Goal: Task Accomplishment & Management: Complete application form

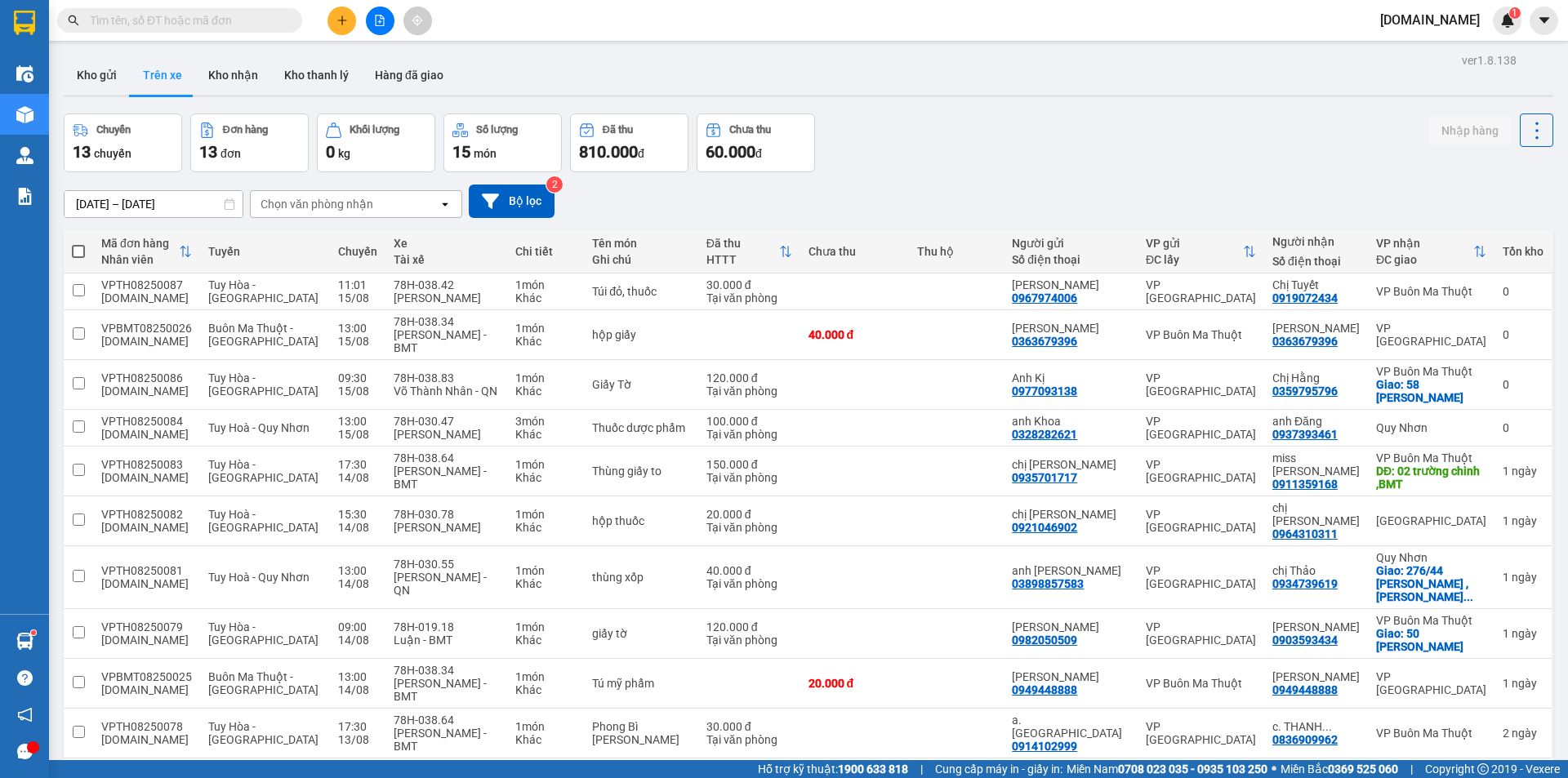
click at [987, 164] on div "Chuyến 13 chuyến Đơn hàng 13 đơn Khối lượng 0 kg Số lượng 15 món Đã thu 810.000…" at bounding box center [808, 143] width 1490 height 59
click at [350, 18] on button at bounding box center [341, 21] width 28 height 28
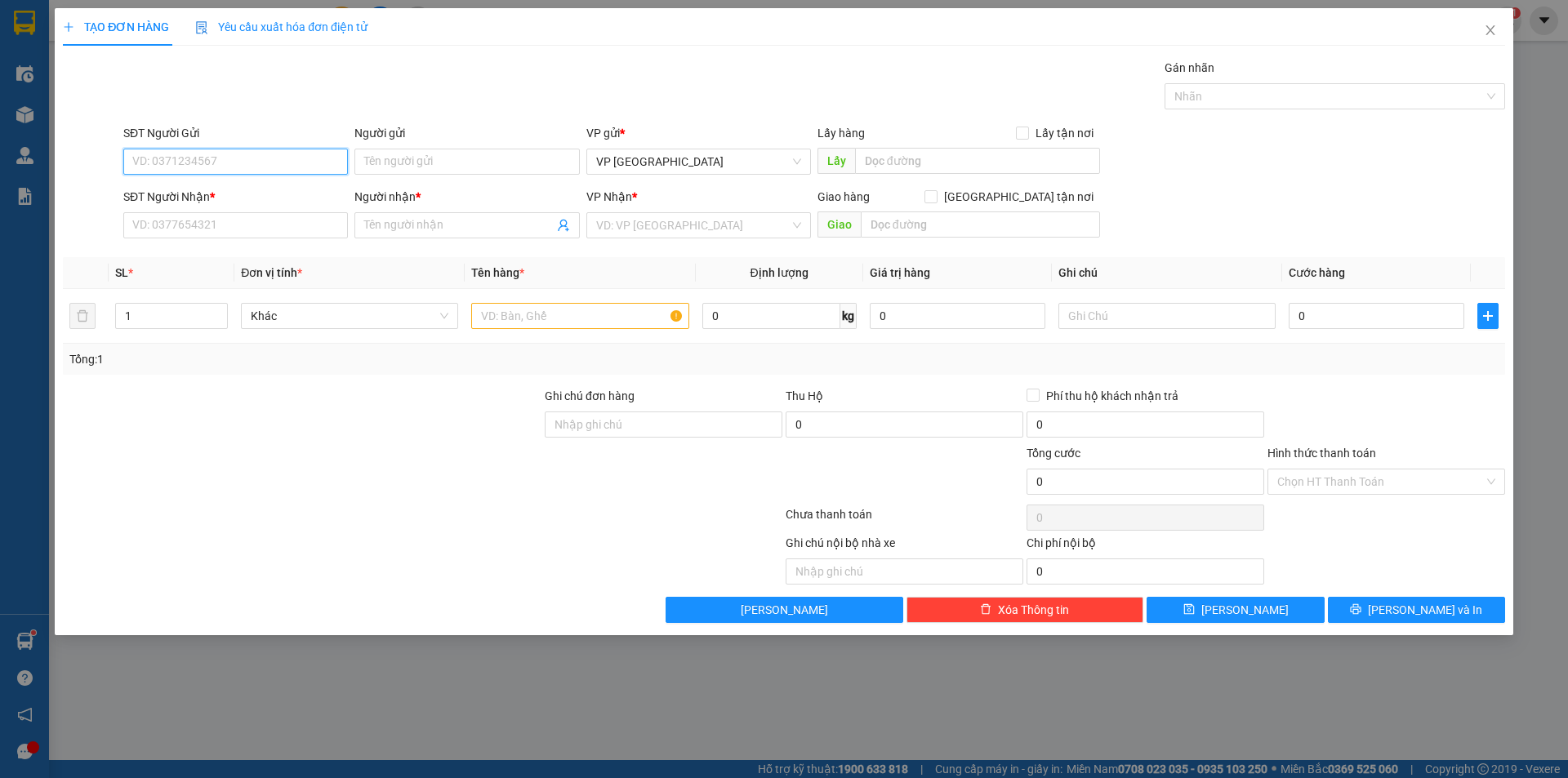
click at [315, 164] on input "SĐT Người Gửi" at bounding box center [235, 161] width 225 height 26
type input "0915488668"
type input "x"
type input "A. [PERSON_NAME]"
click at [273, 223] on input "SĐT Người Nhận *" at bounding box center [235, 225] width 225 height 26
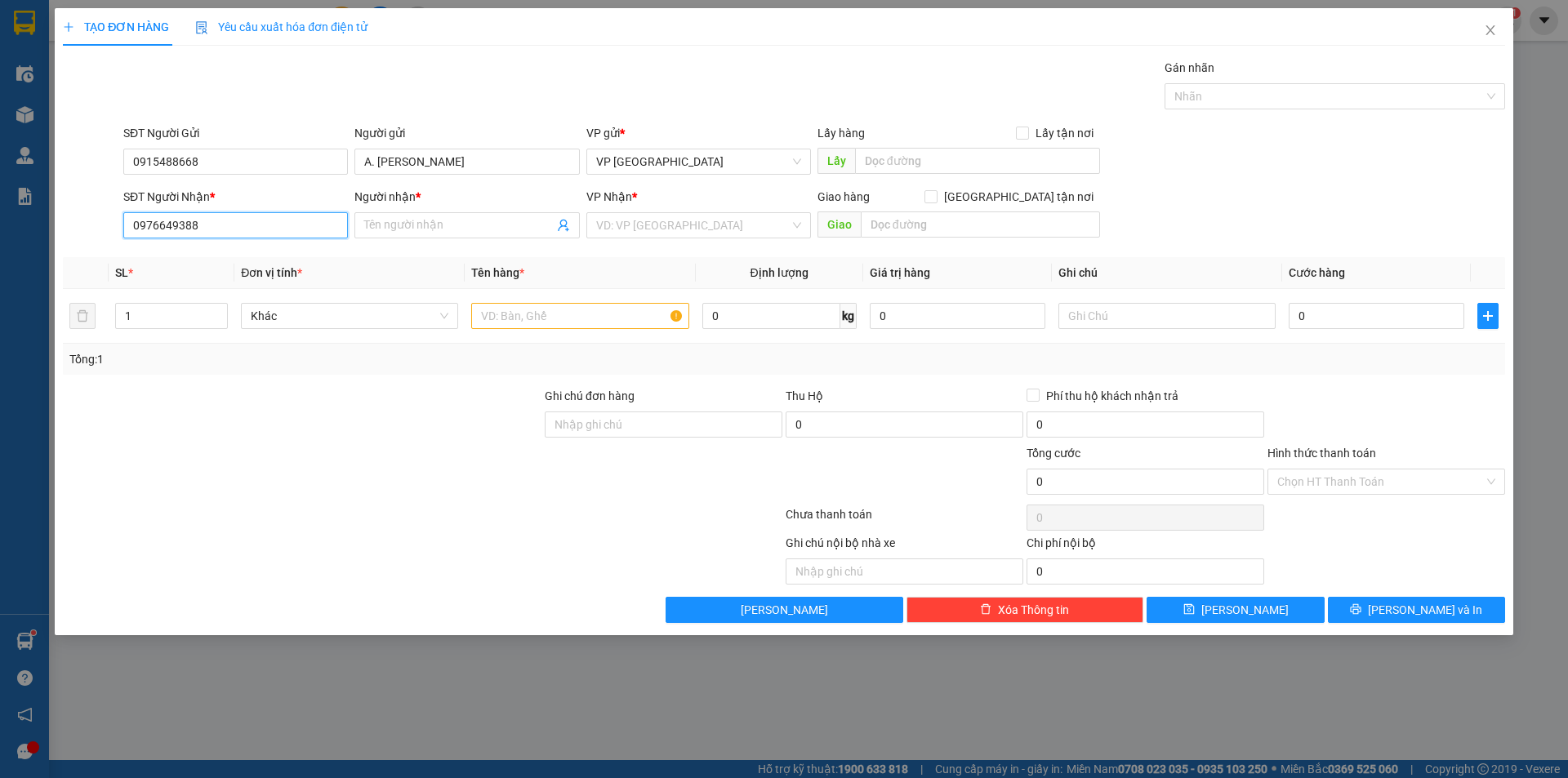
type input "0976649388"
type input "C. HOÀI THU"
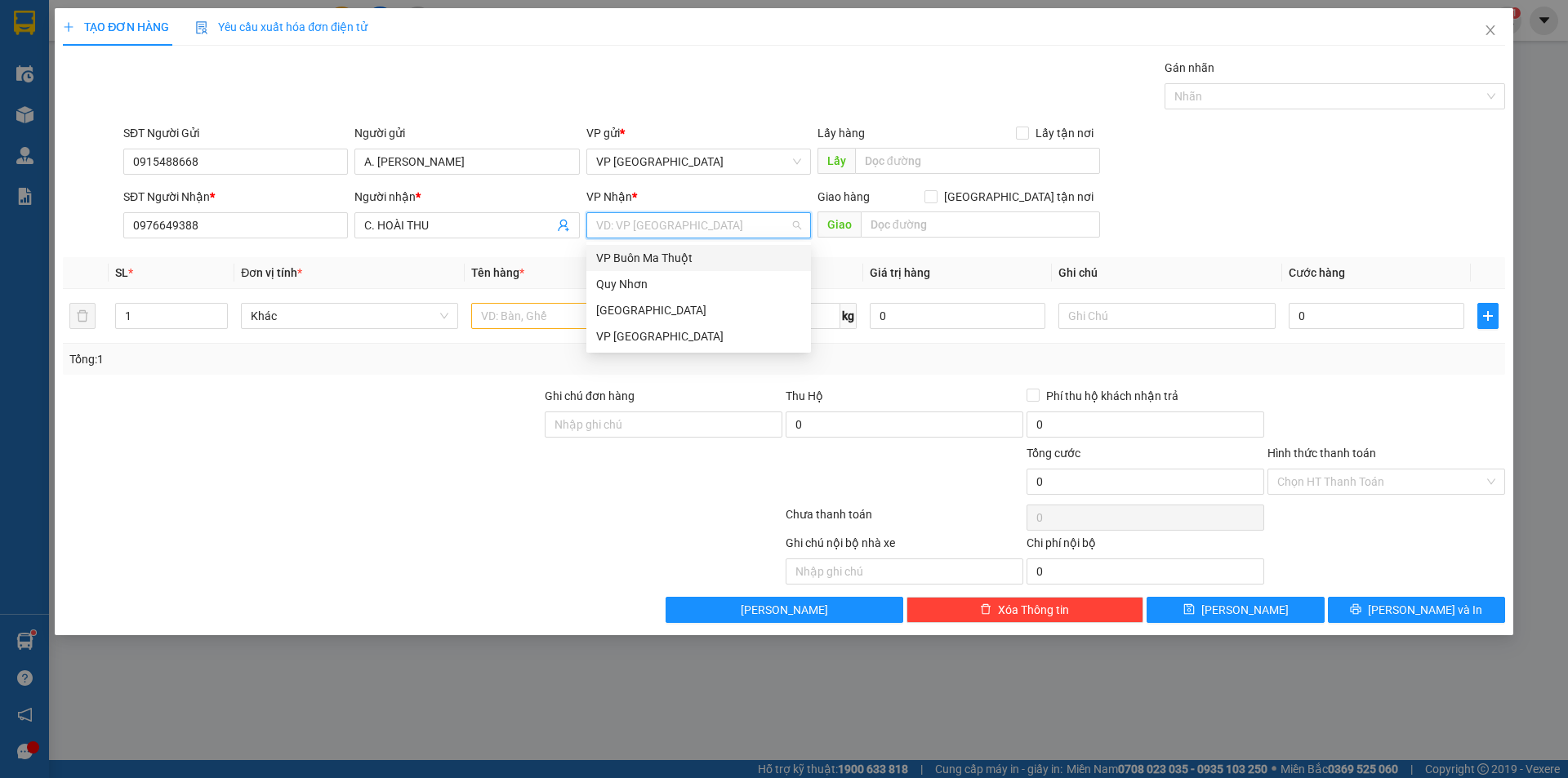
click at [696, 255] on div "VP Buôn Ma Thuột" at bounding box center [699, 258] width 205 height 18
click at [526, 306] on input "text" at bounding box center [580, 316] width 217 height 26
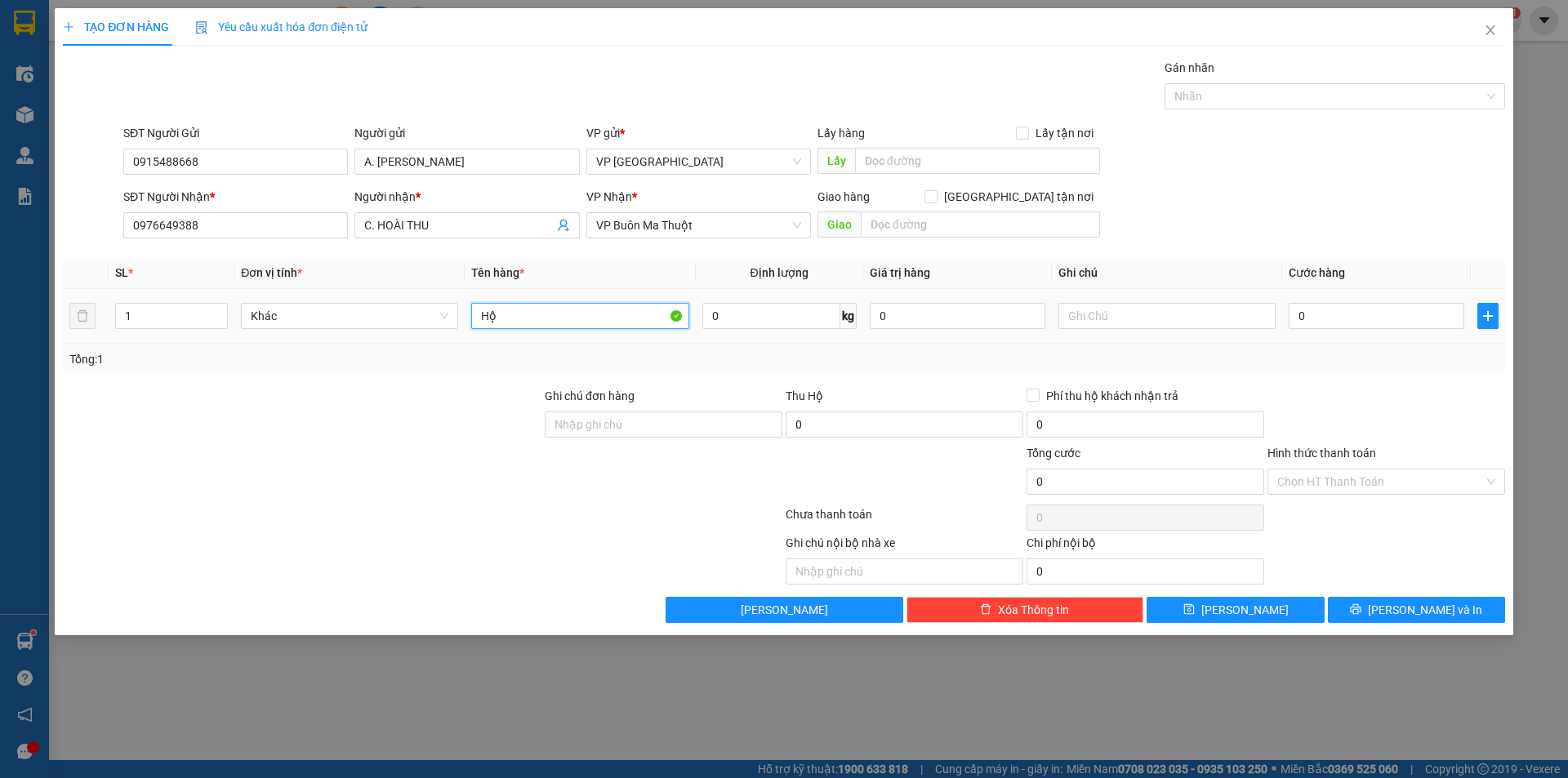
type input "H"
type input "D"
type input "Đ"
type input "Robot Hút Bụi"
type input "0"
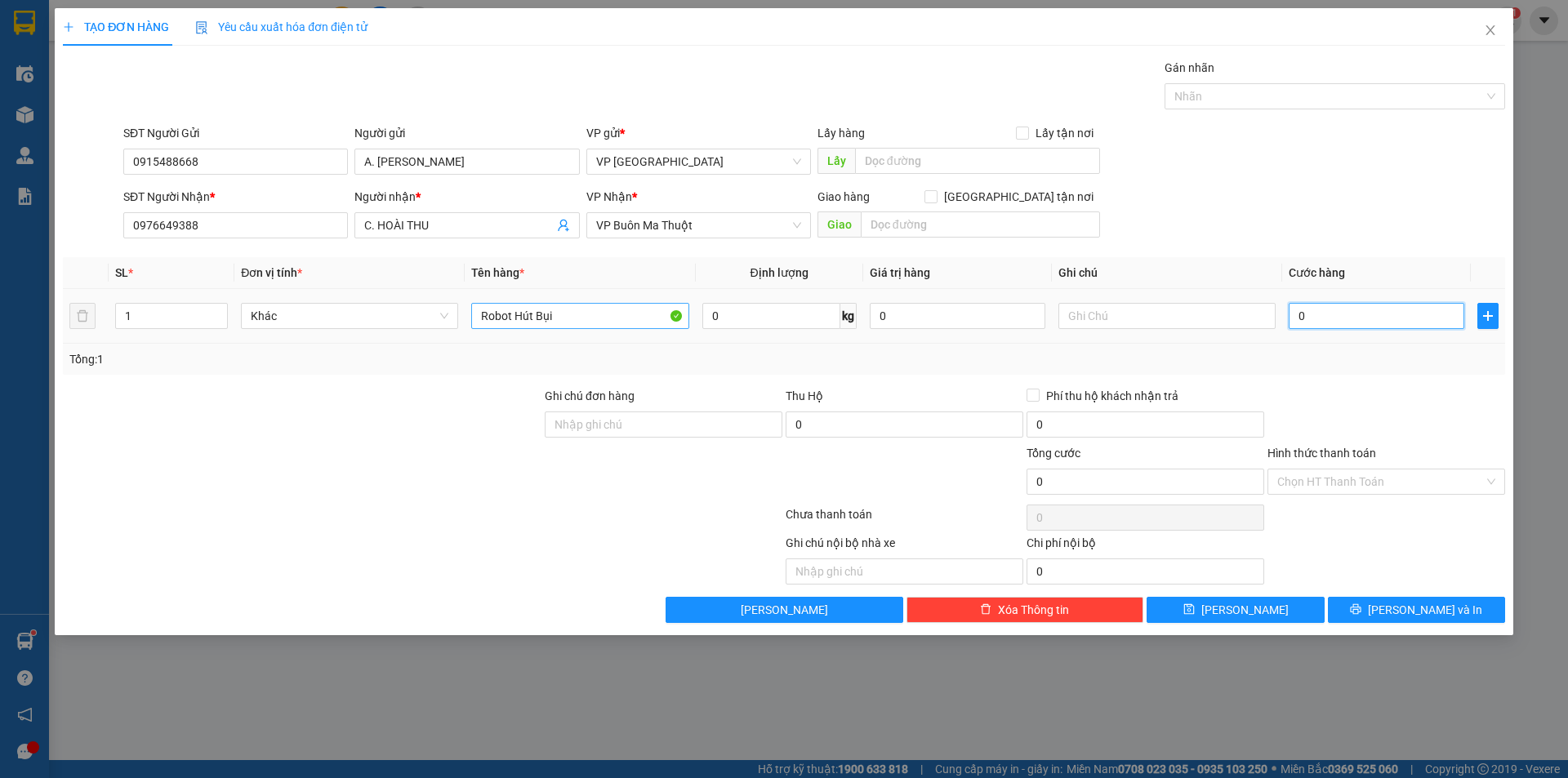
type input "5"
type input "50"
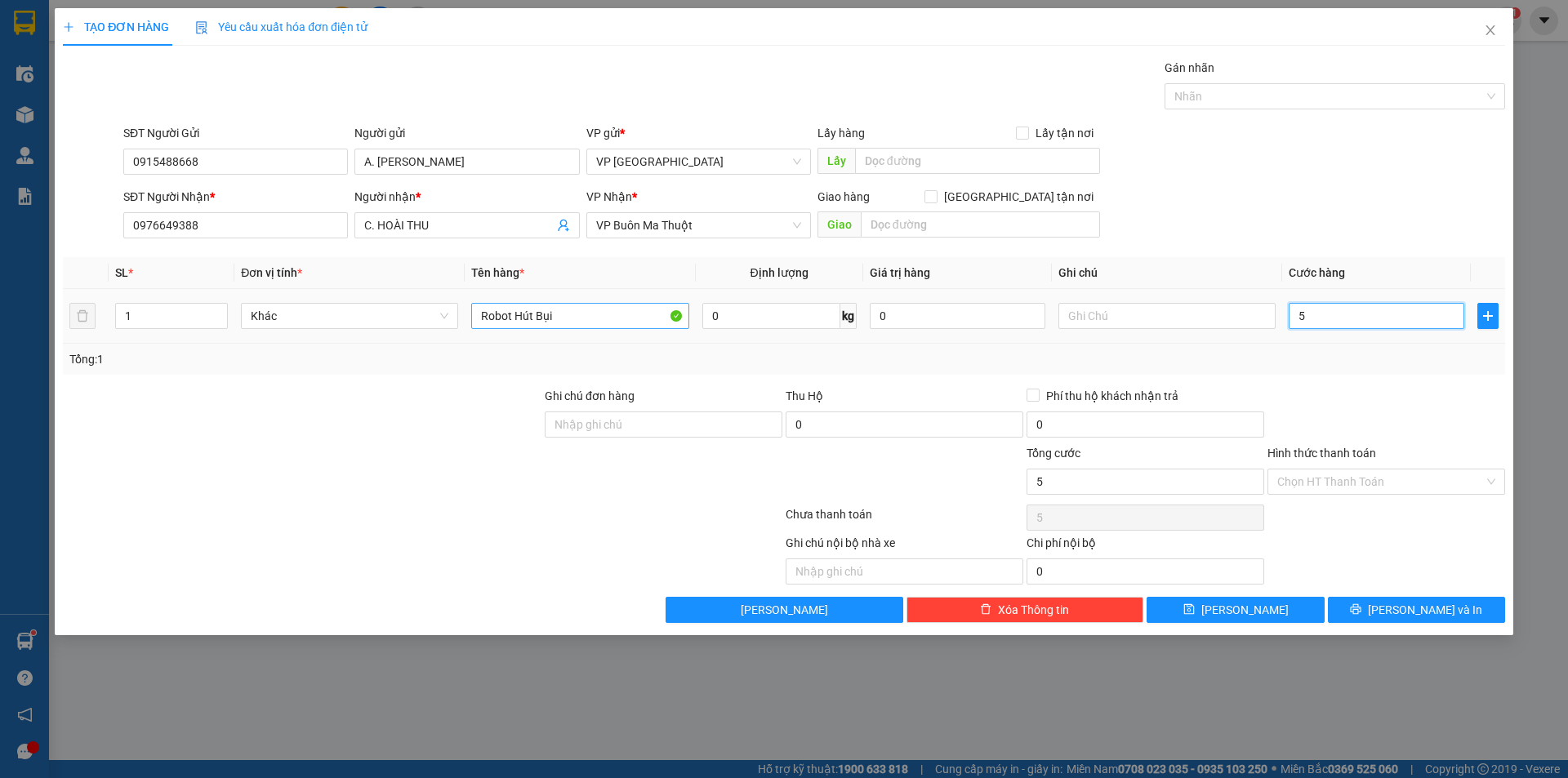
type input "50"
type input "500"
type input "5.000"
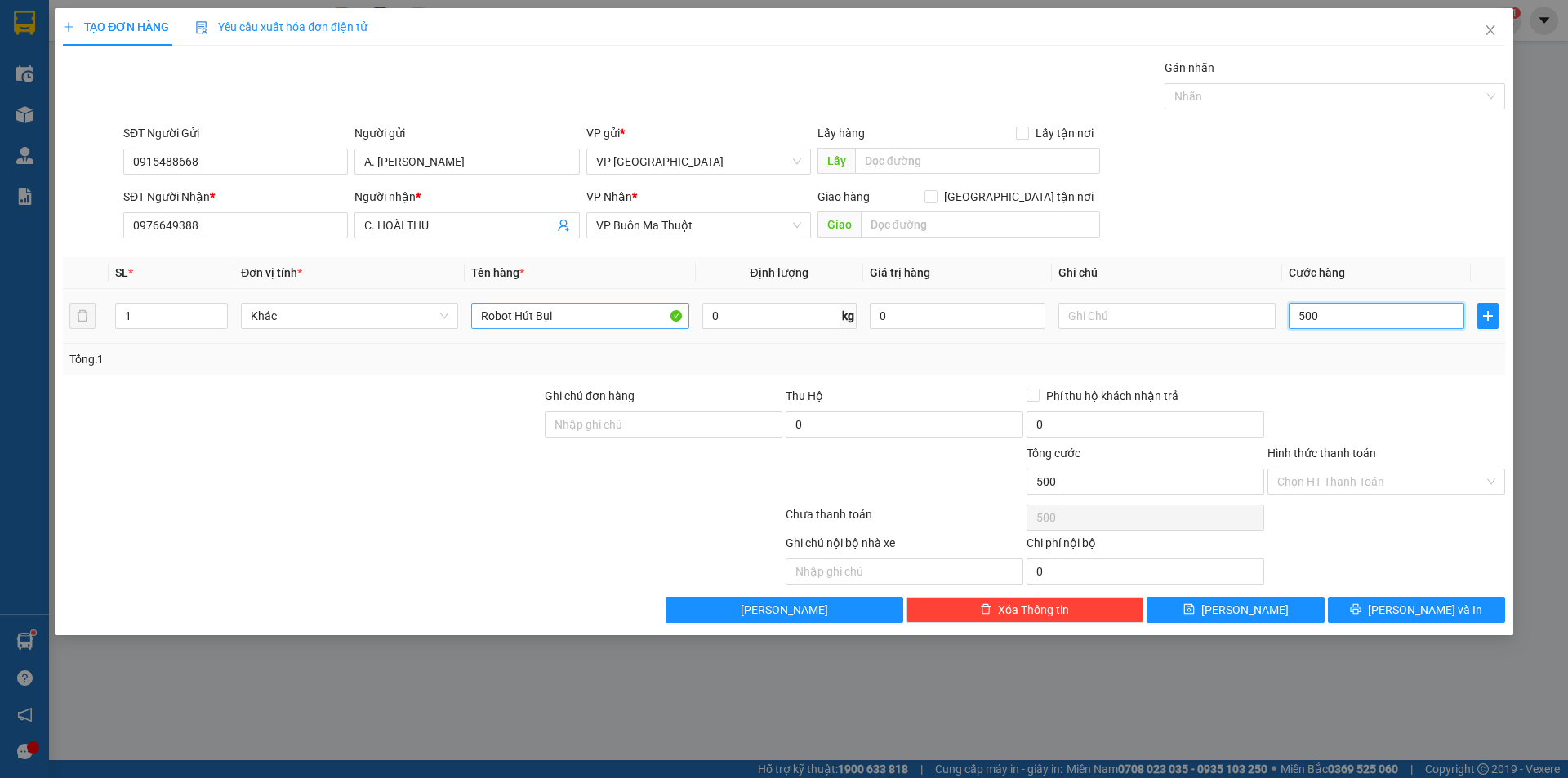
type input "5.000"
type input "50.000"
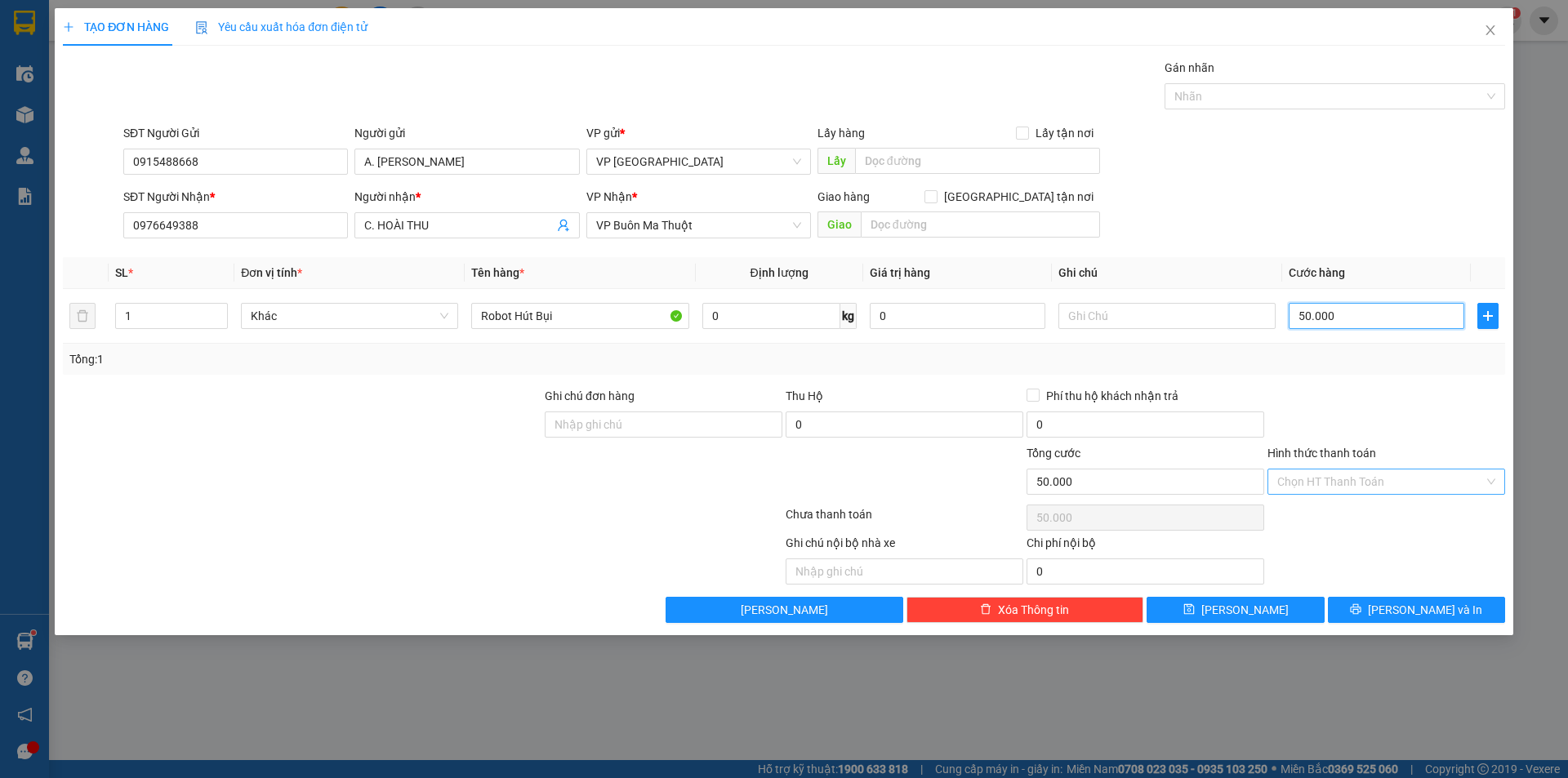
type input "50.000"
click at [1343, 488] on input "Hình thức thanh toán" at bounding box center [1380, 482] width 207 height 24
click at [1367, 513] on div "Tại văn phòng" at bounding box center [1385, 514] width 218 height 18
type input "0"
click at [1411, 619] on button "[PERSON_NAME] và In" at bounding box center [1416, 610] width 177 height 26
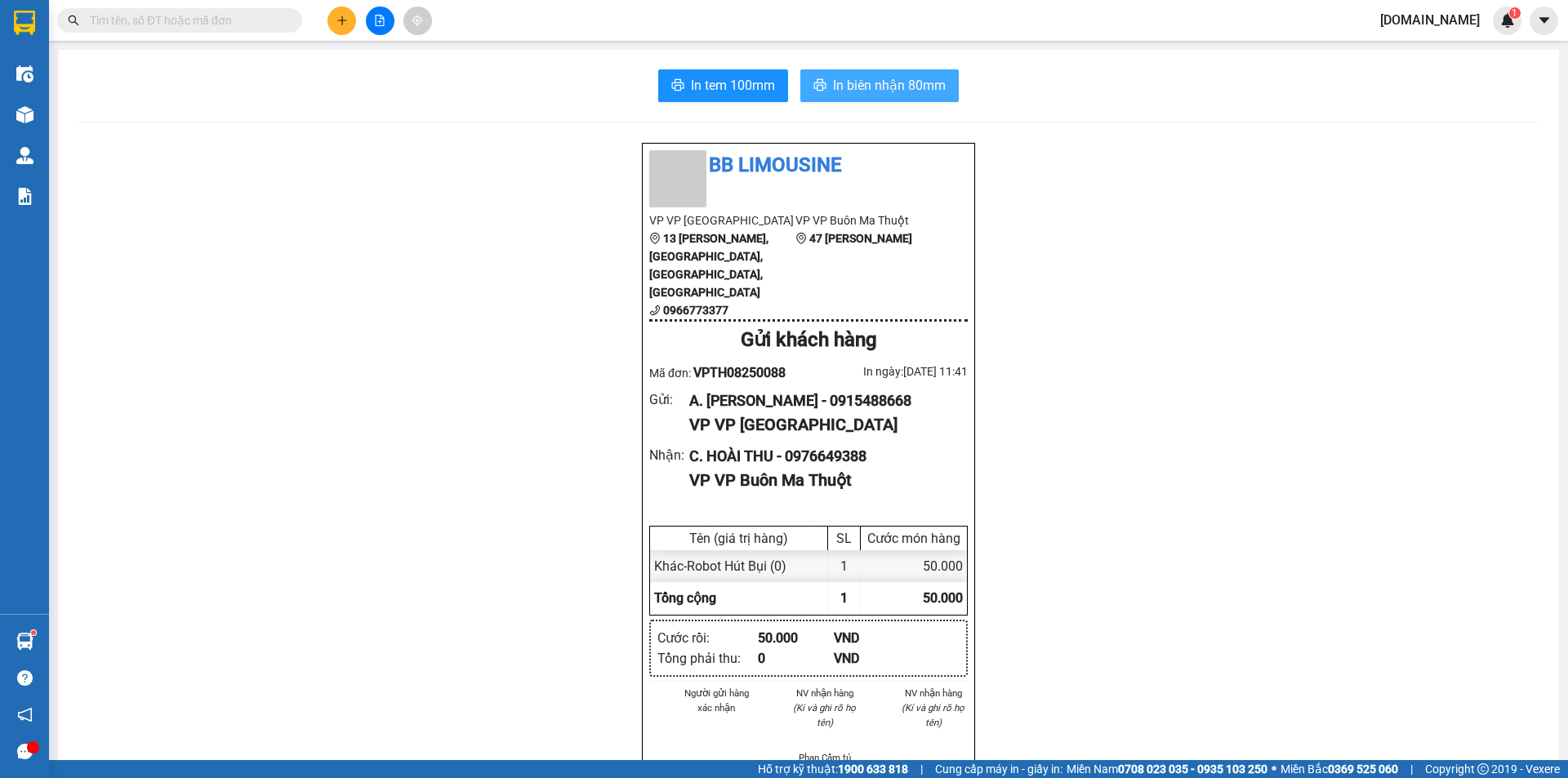
click at [904, 93] on span "In biên nhận 80mm" at bounding box center [889, 85] width 113 height 21
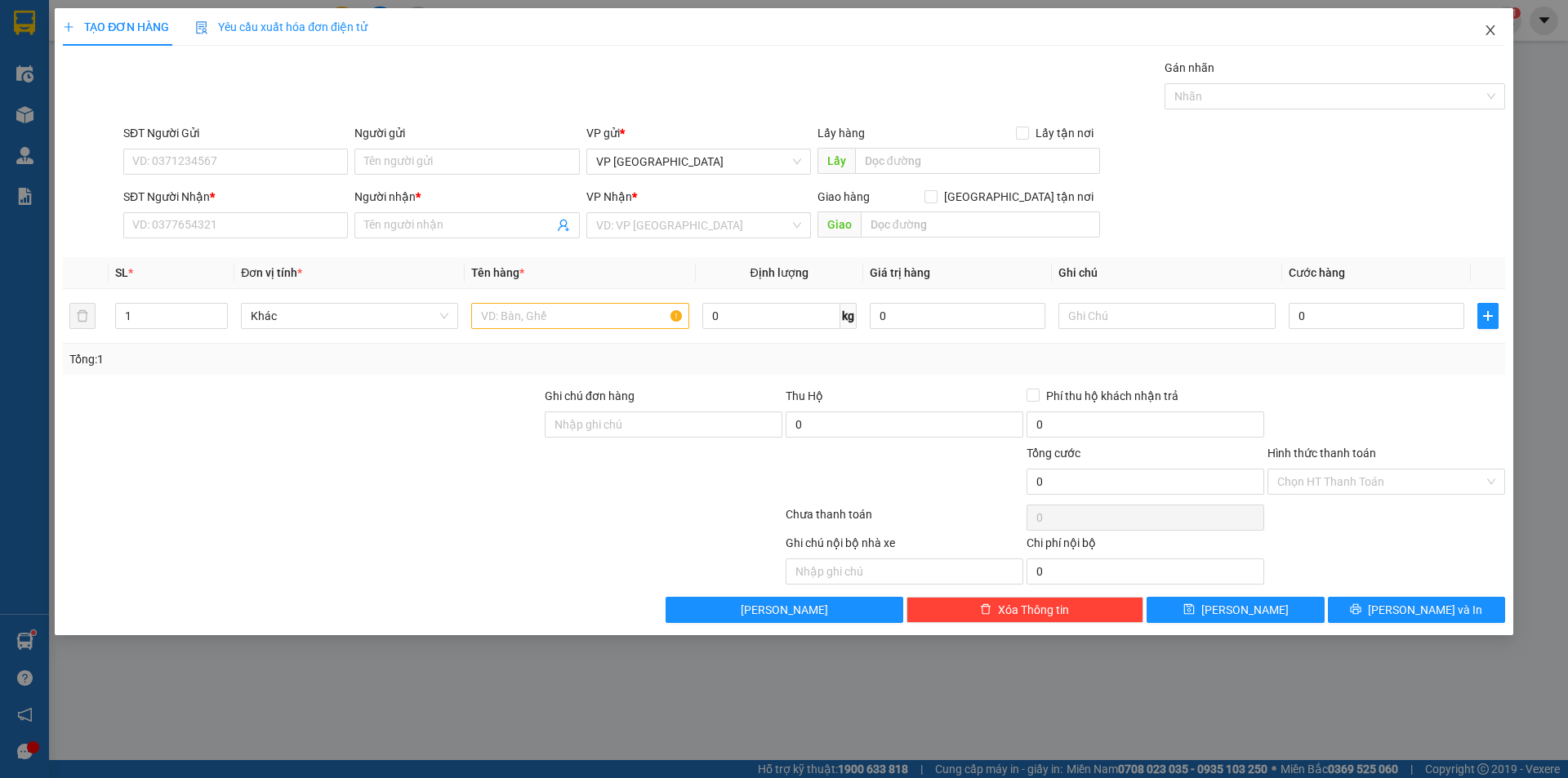
click at [1482, 35] on span "Close" at bounding box center [1490, 30] width 46 height 46
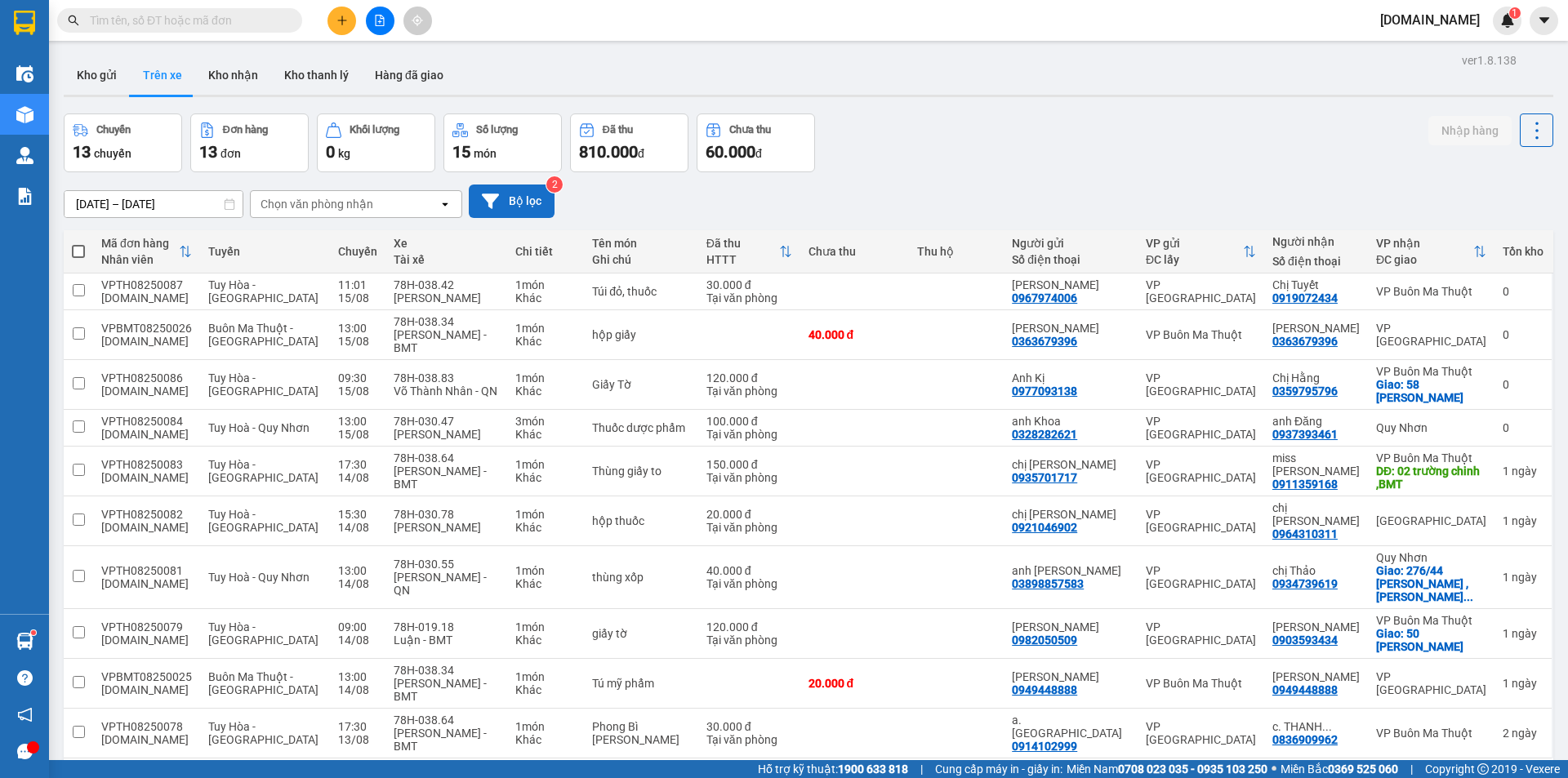
click at [481, 193] on button "Bộ lọc" at bounding box center [512, 201] width 86 height 34
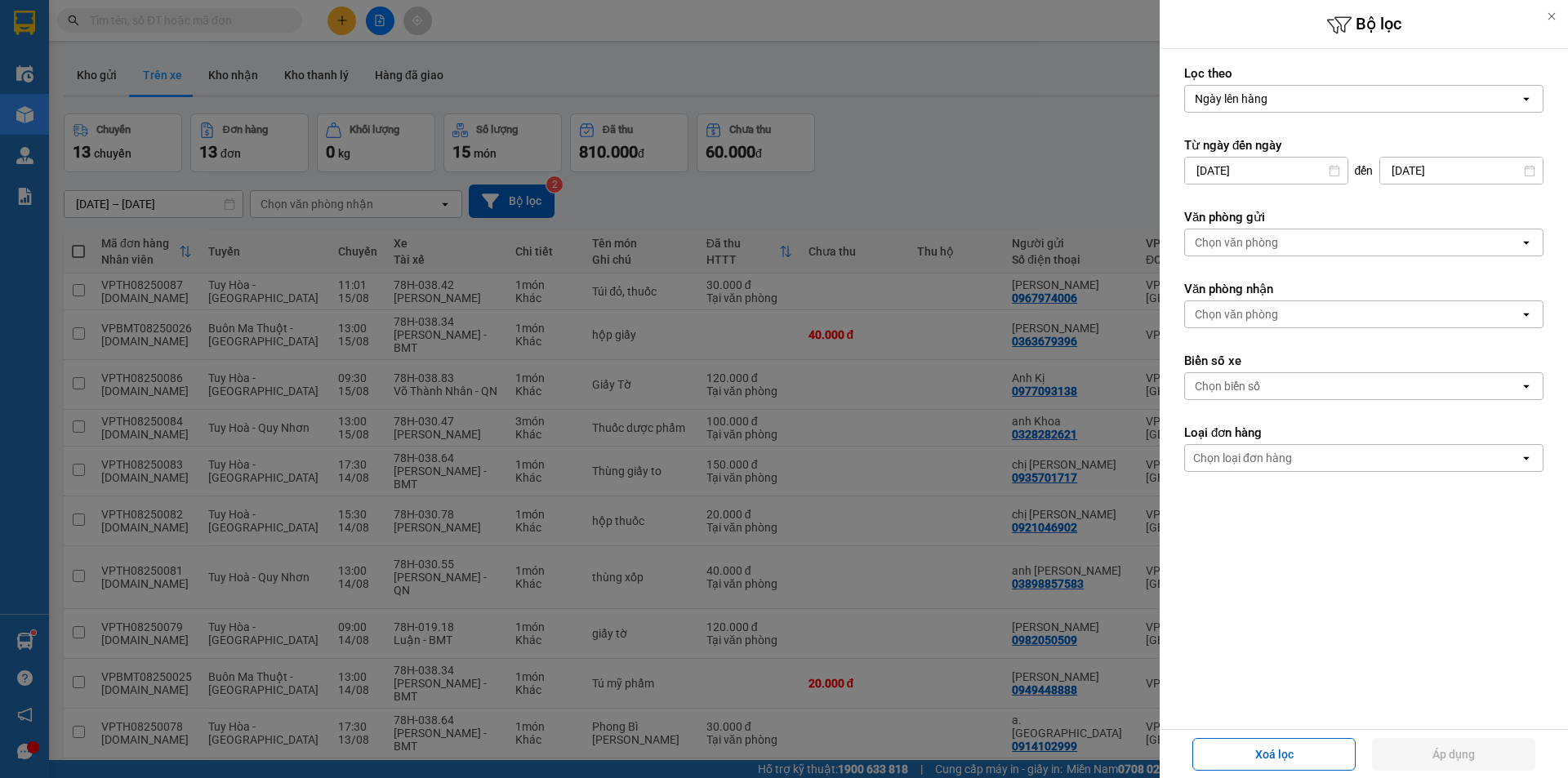
click at [1227, 249] on div "Chọn văn phòng" at bounding box center [1236, 242] width 84 height 16
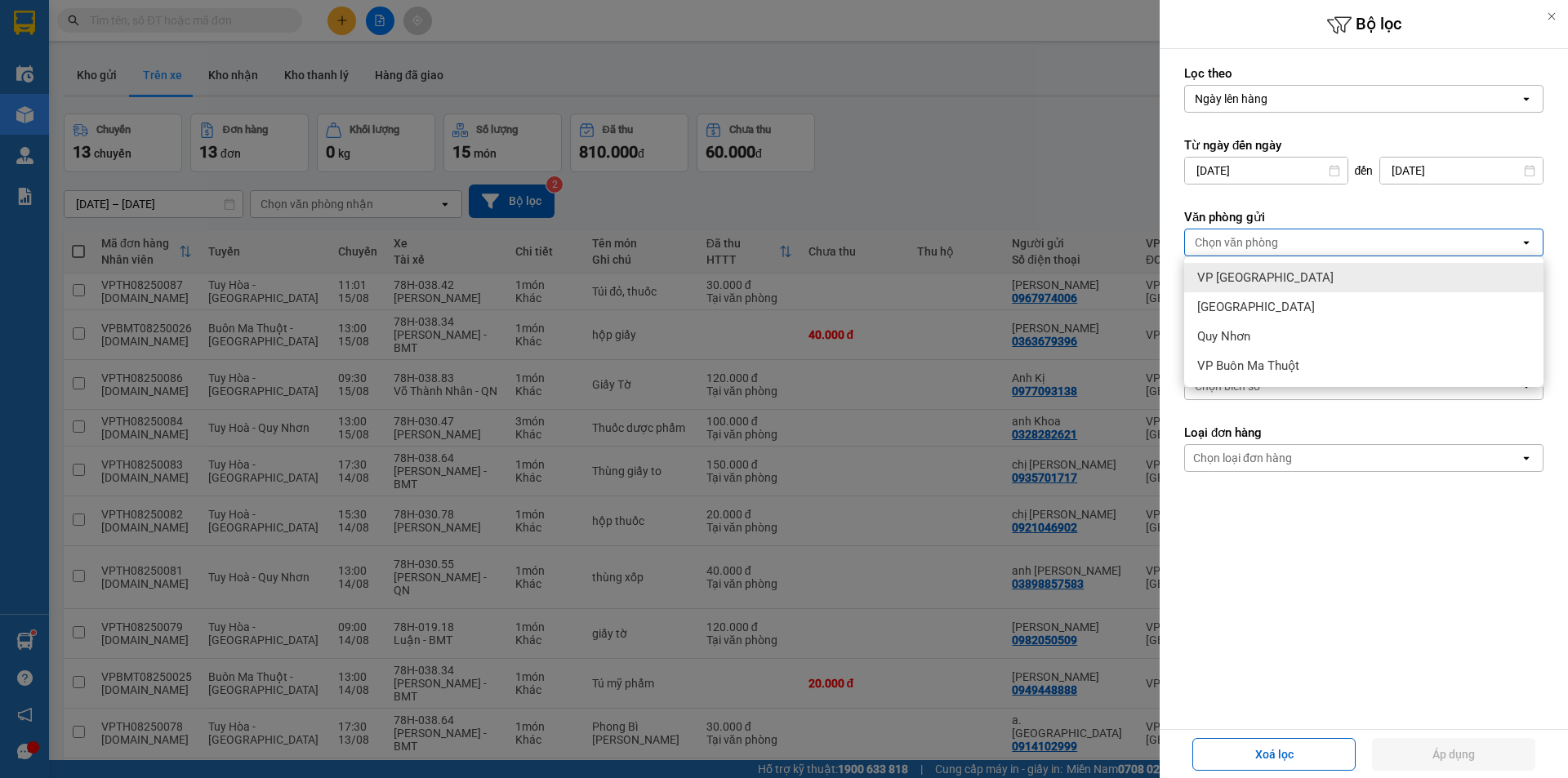
click at [1240, 278] on span "VP [GEOGRAPHIC_DATA]" at bounding box center [1265, 277] width 136 height 16
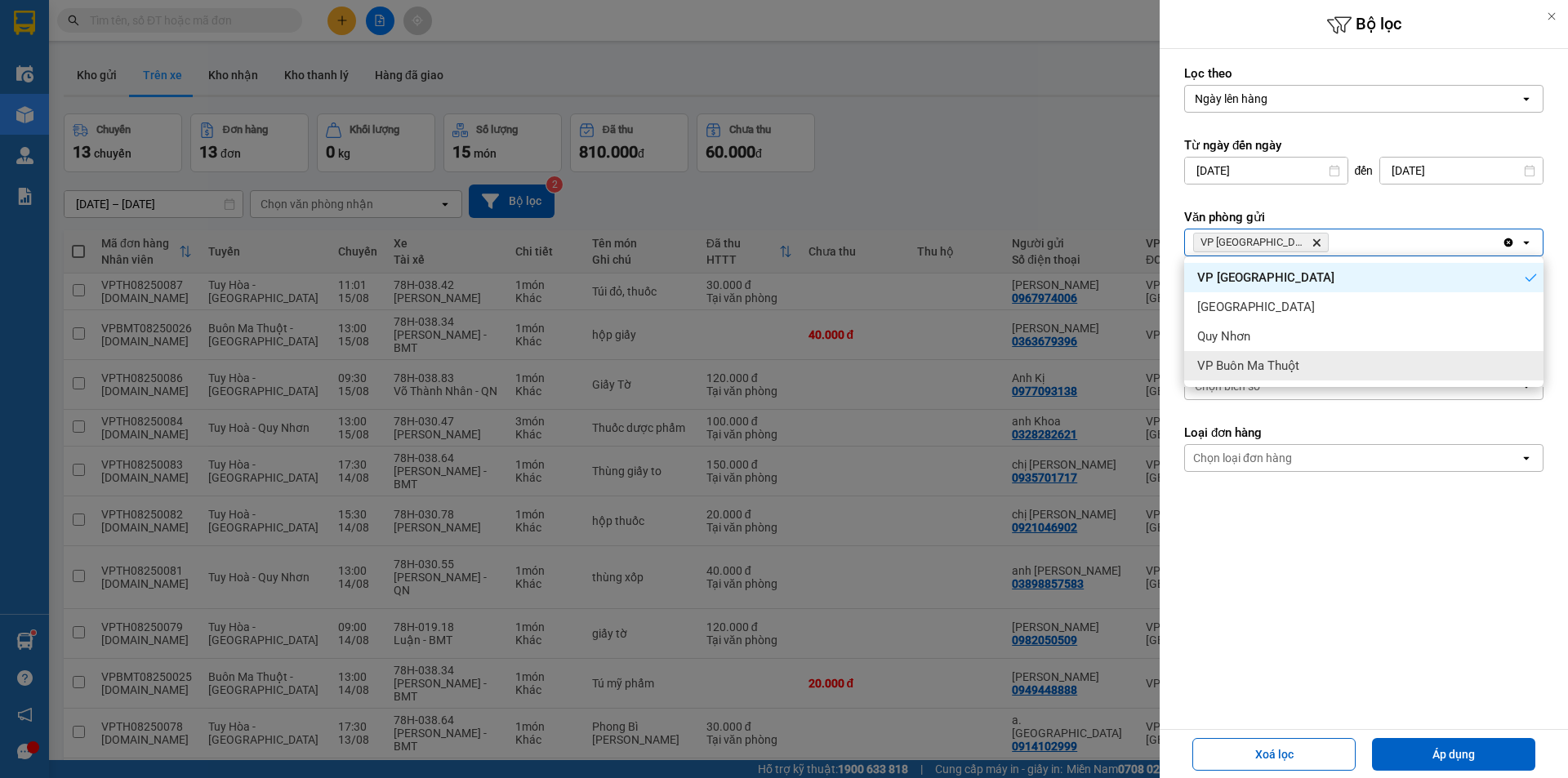
click at [1229, 425] on label "Loại đơn hàng" at bounding box center [1363, 433] width 359 height 16
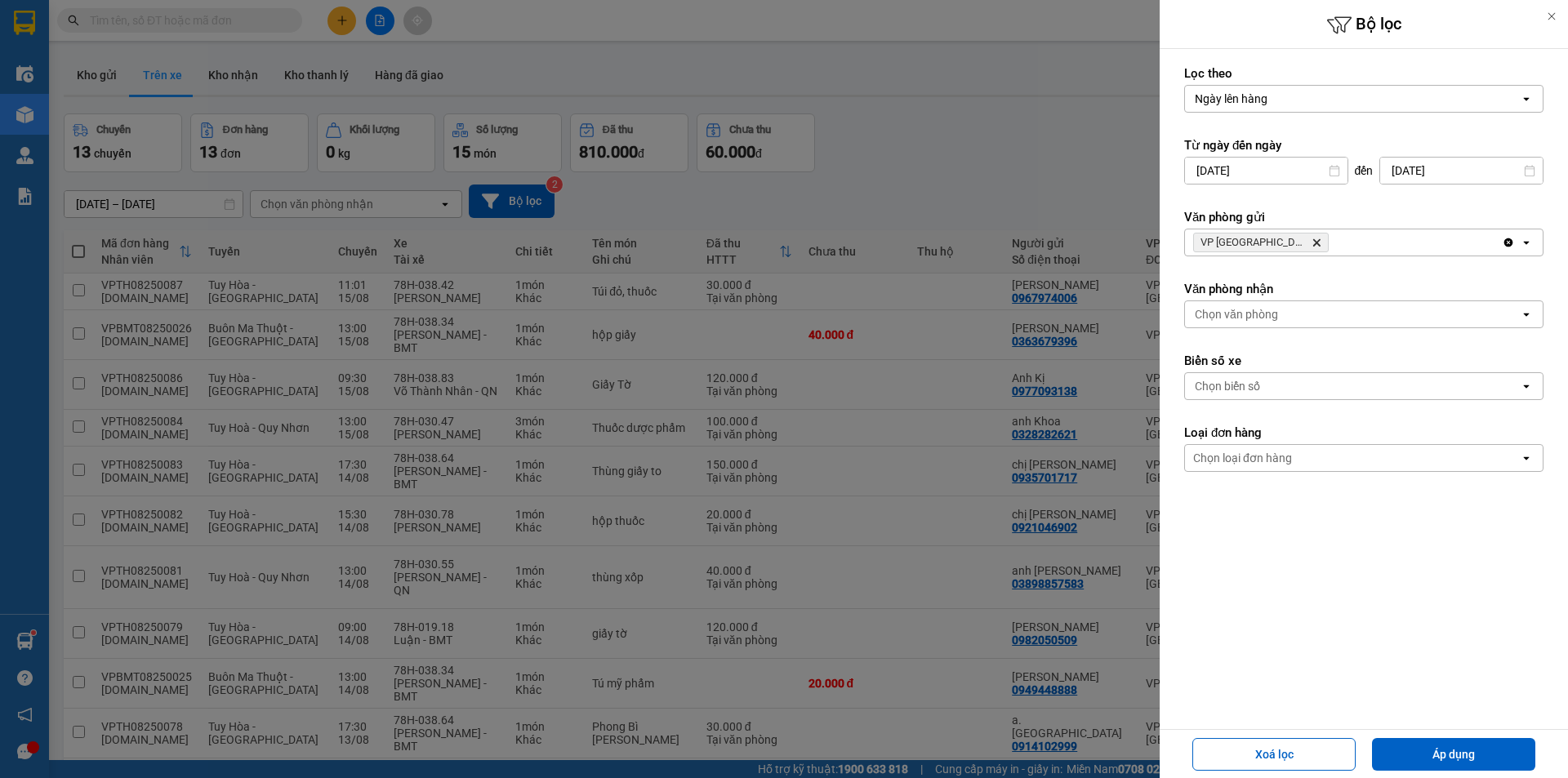
click at [1232, 306] on div "Chọn văn phòng" at bounding box center [1236, 314] width 84 height 16
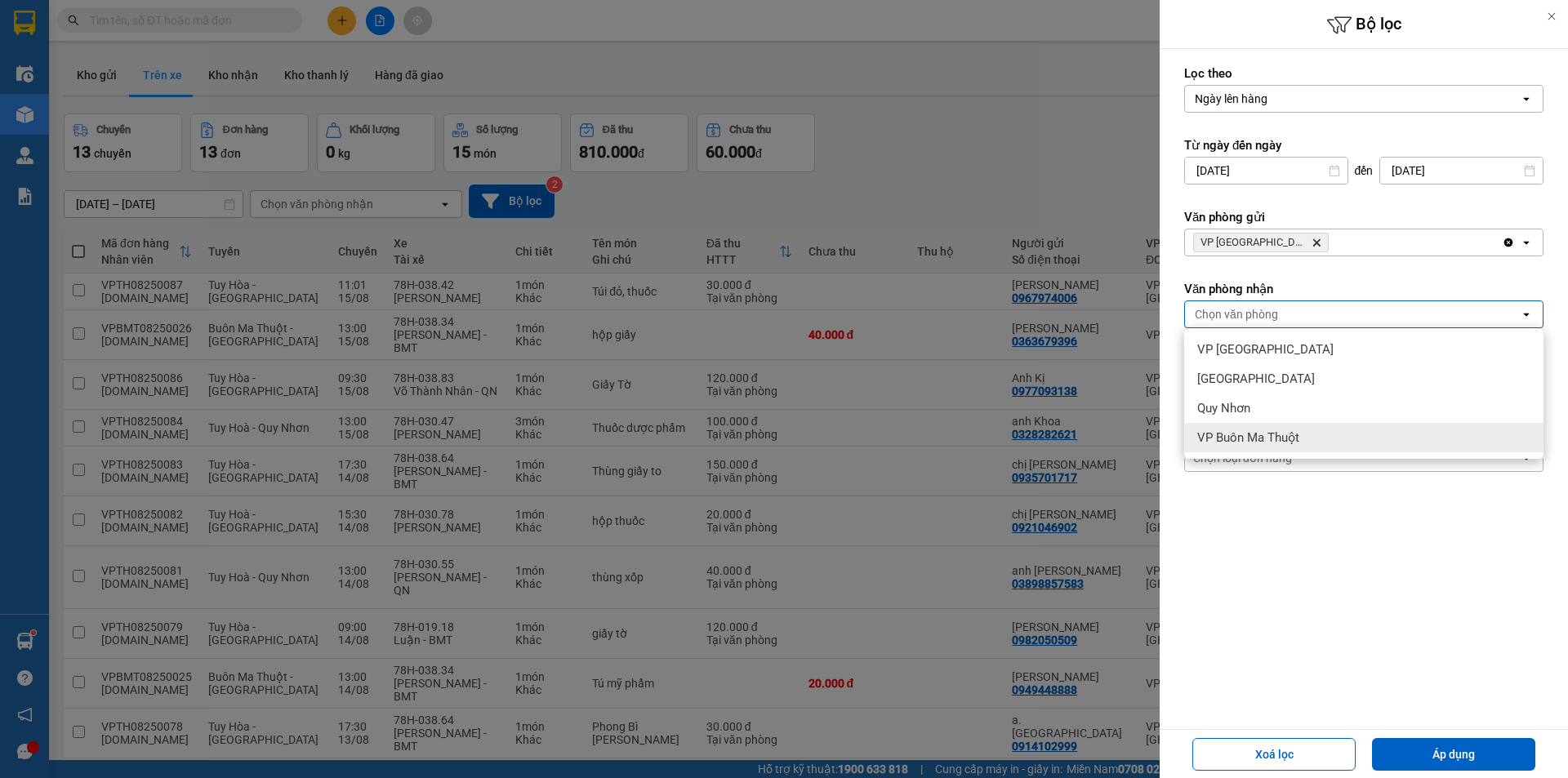
click at [1241, 431] on span "VP Buôn Ma Thuột" at bounding box center [1248, 438] width 102 height 16
click at [931, 169] on div at bounding box center [784, 389] width 1568 height 778
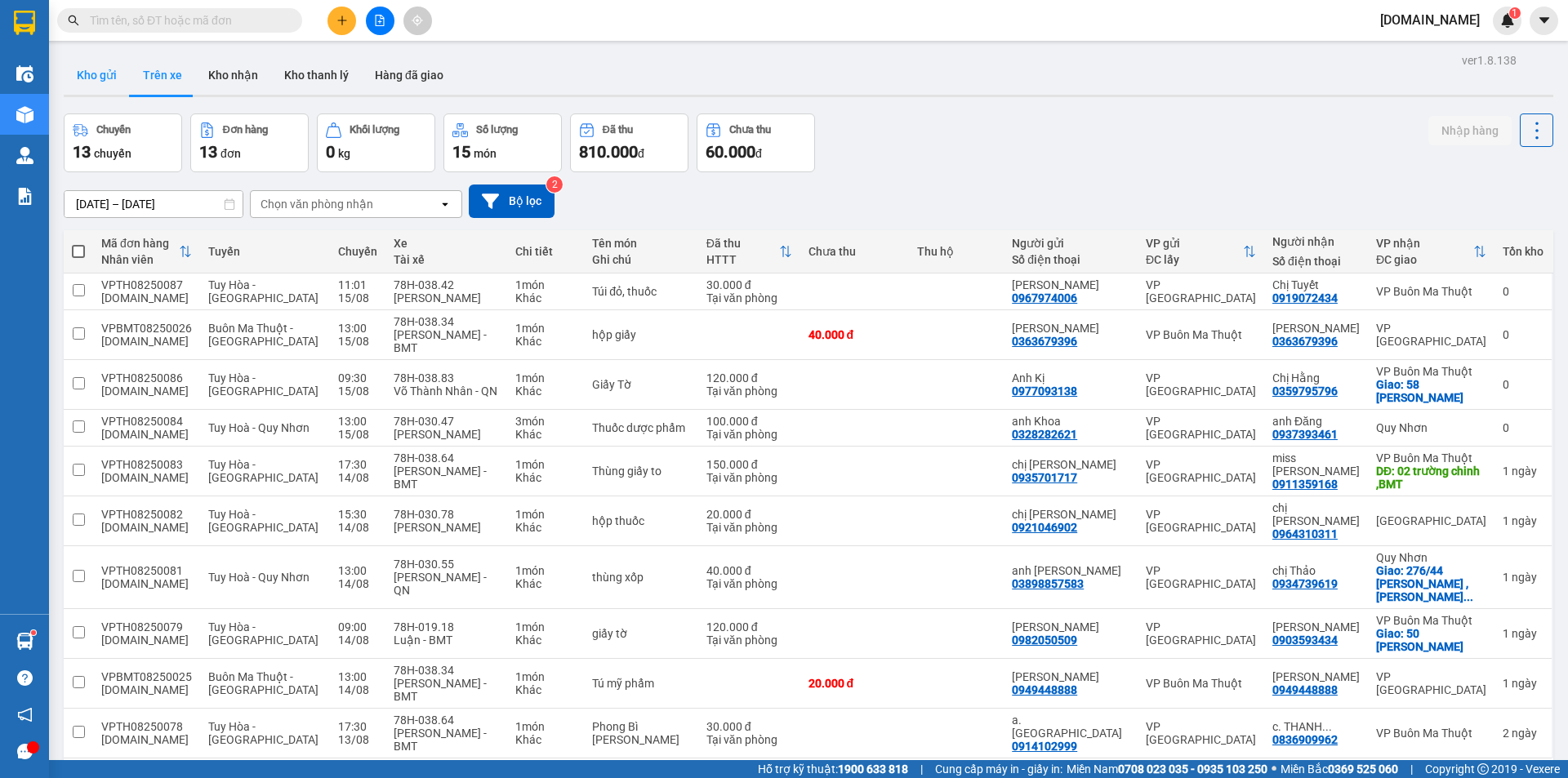
click at [96, 71] on button "Kho gửi" at bounding box center [96, 74] width 66 height 39
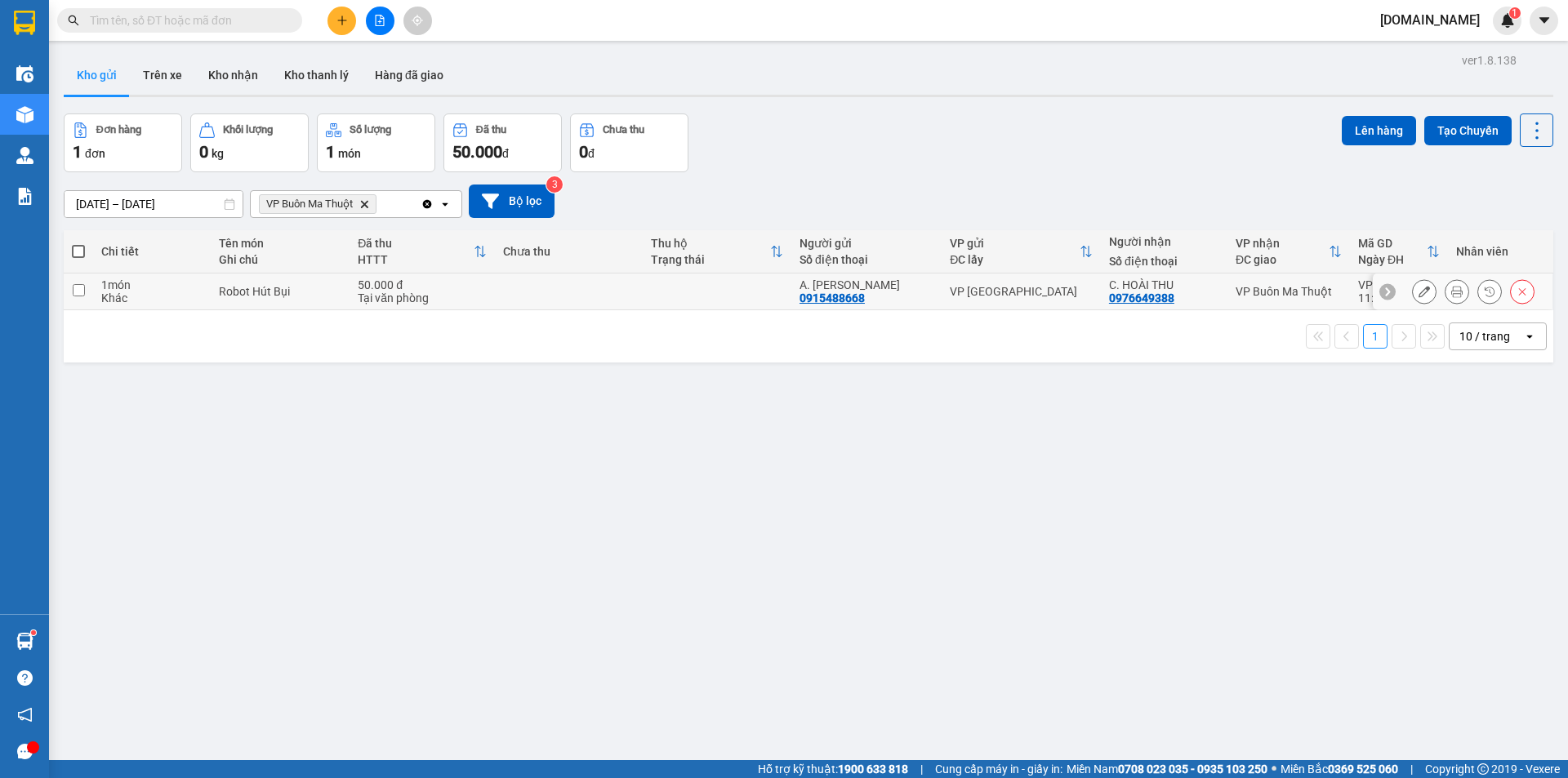
click at [84, 299] on td at bounding box center [78, 291] width 29 height 37
checkbox input "true"
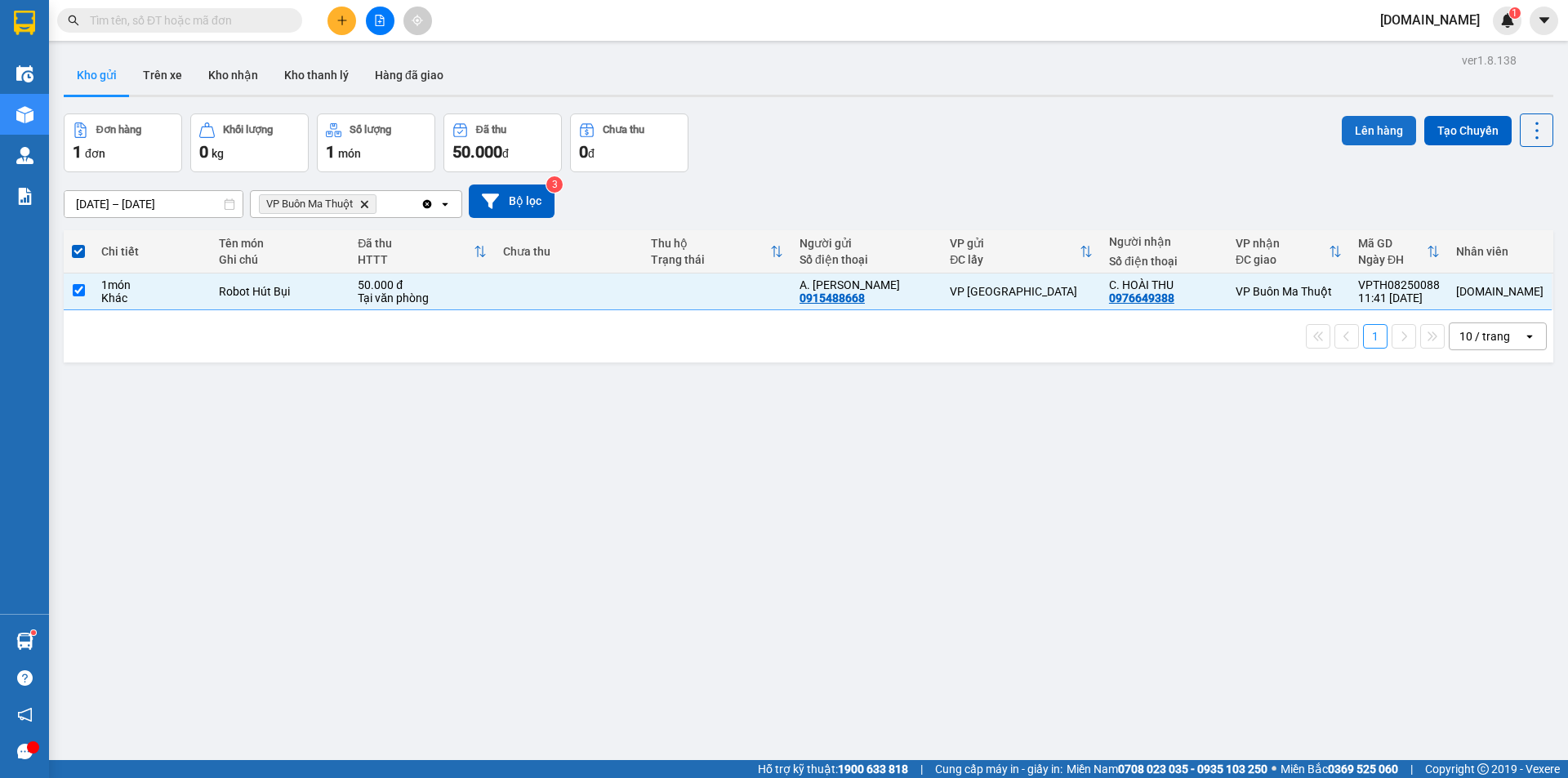
click at [1384, 129] on button "Lên hàng" at bounding box center [1378, 131] width 74 height 29
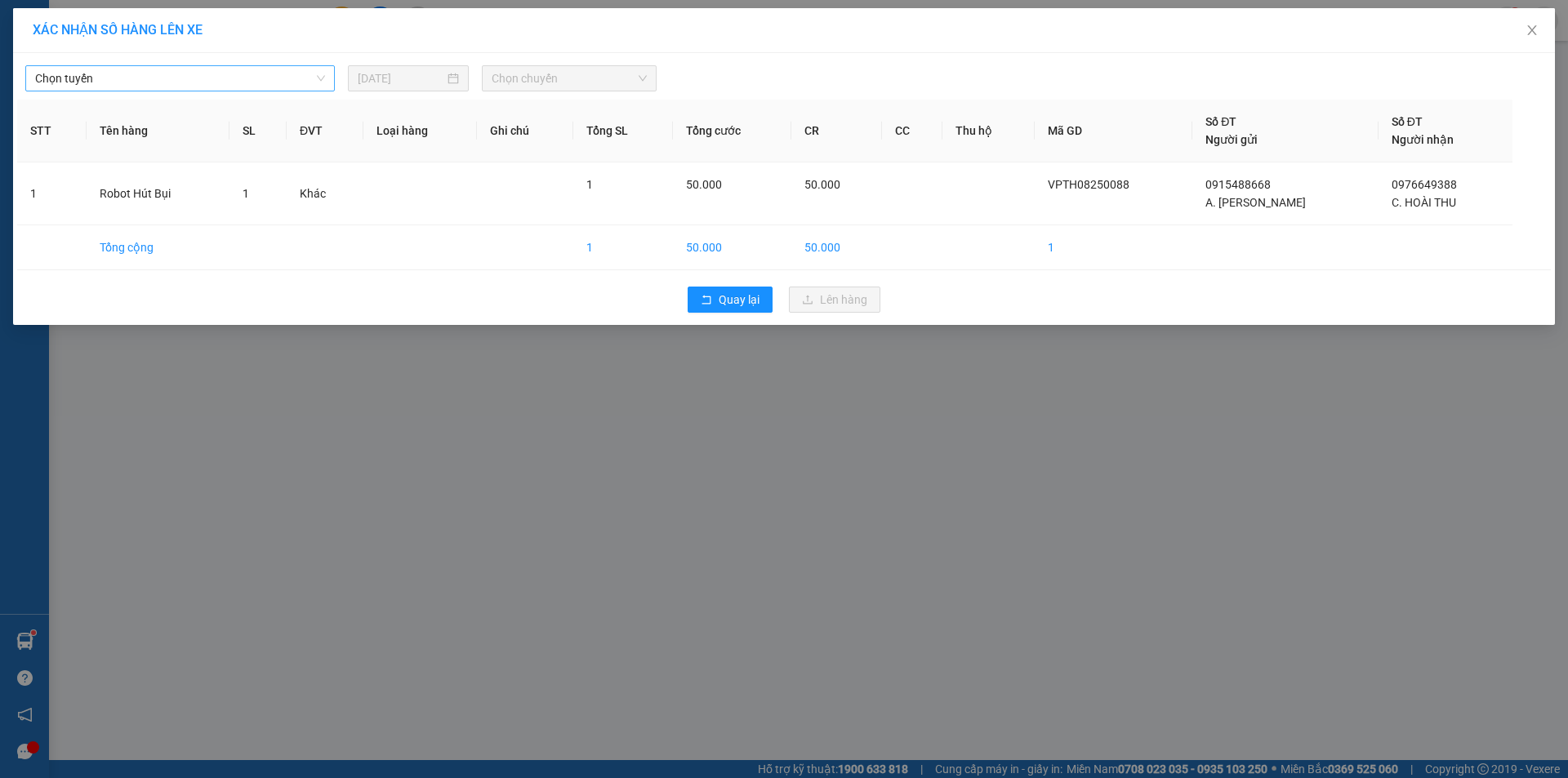
click at [273, 84] on span "Chọn tuyến" at bounding box center [180, 78] width 289 height 24
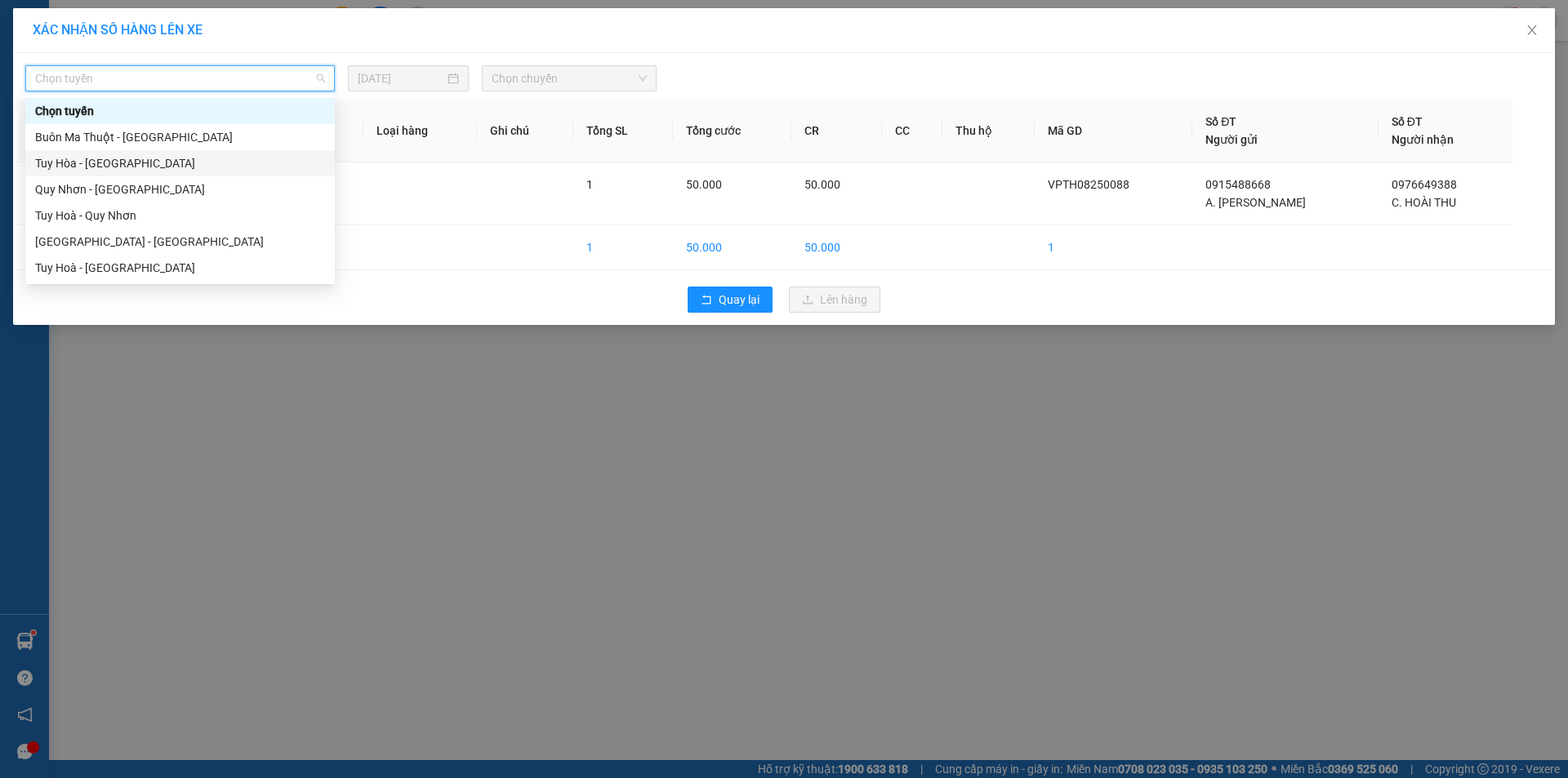
click at [242, 155] on div "Tuy Hòa - [GEOGRAPHIC_DATA]" at bounding box center [180, 163] width 289 height 18
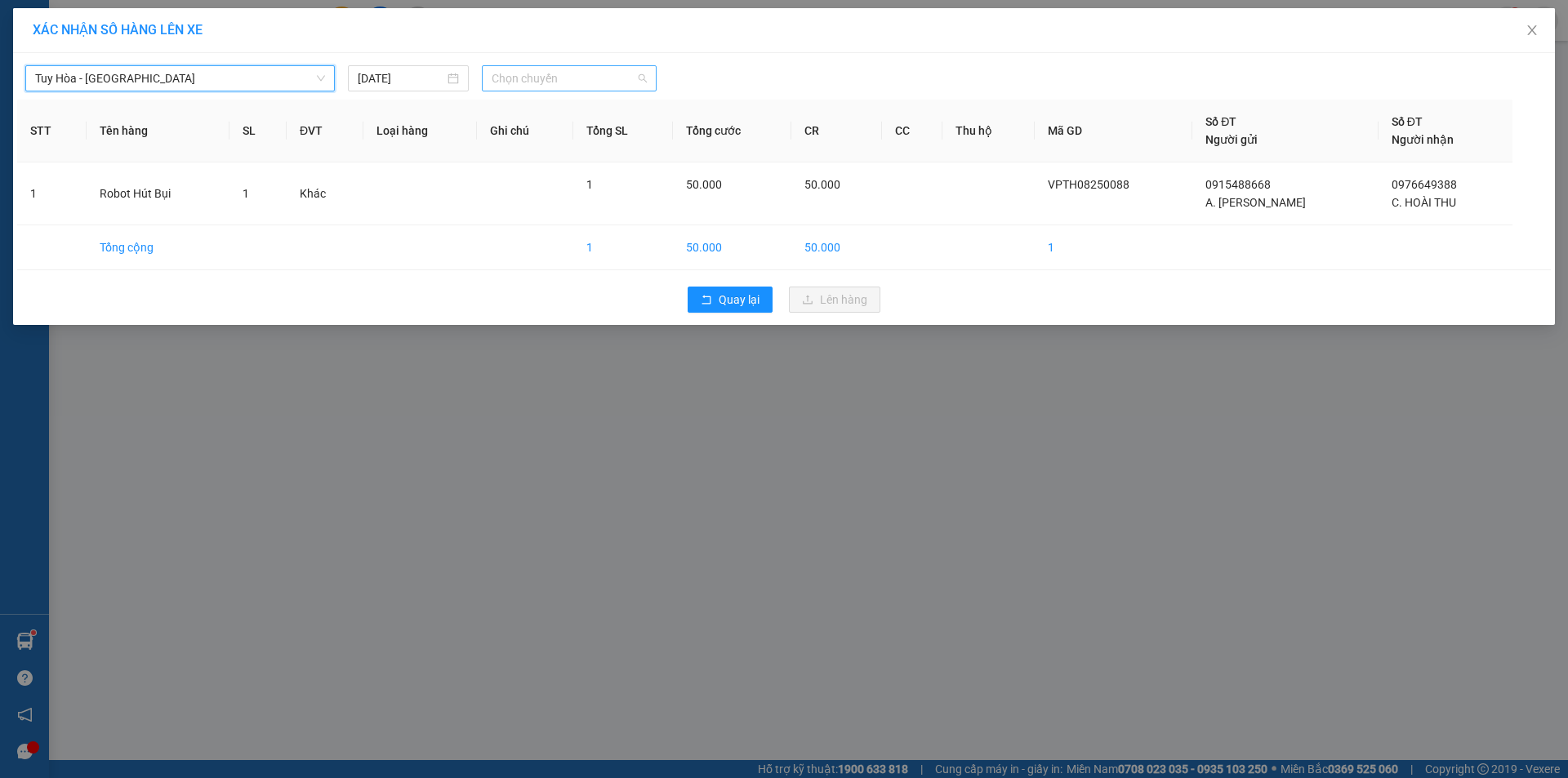
click at [576, 81] on span "Chọn chuyến" at bounding box center [569, 78] width 155 height 24
click at [546, 77] on span "Chọn chuyến" at bounding box center [569, 78] width 155 height 24
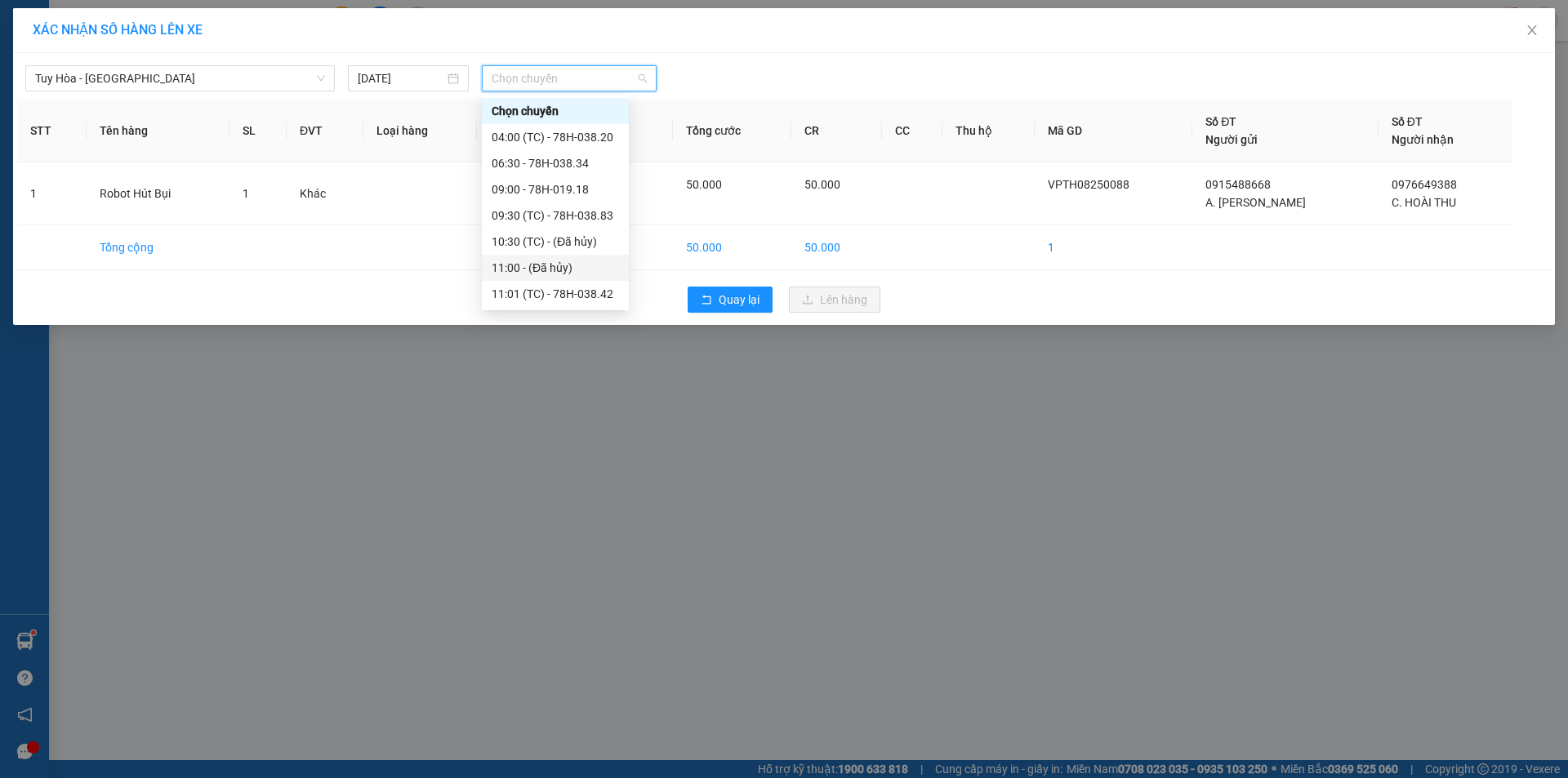
scroll to position [53, 0]
click at [536, 264] on div "15:00 - 78H-038.64" at bounding box center [556, 267] width 128 height 18
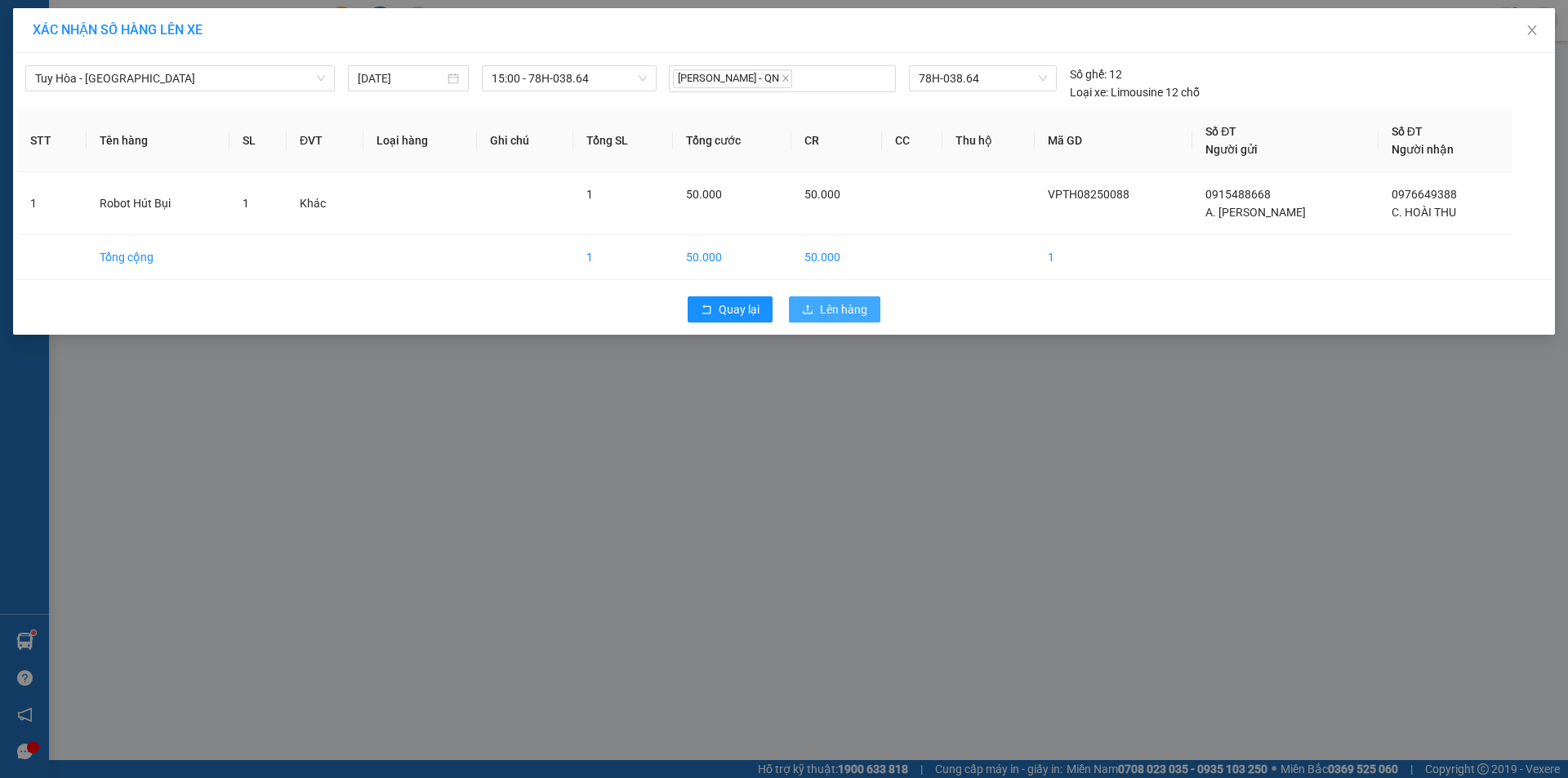
click at [868, 314] on button "Lên hàng" at bounding box center [835, 309] width 91 height 26
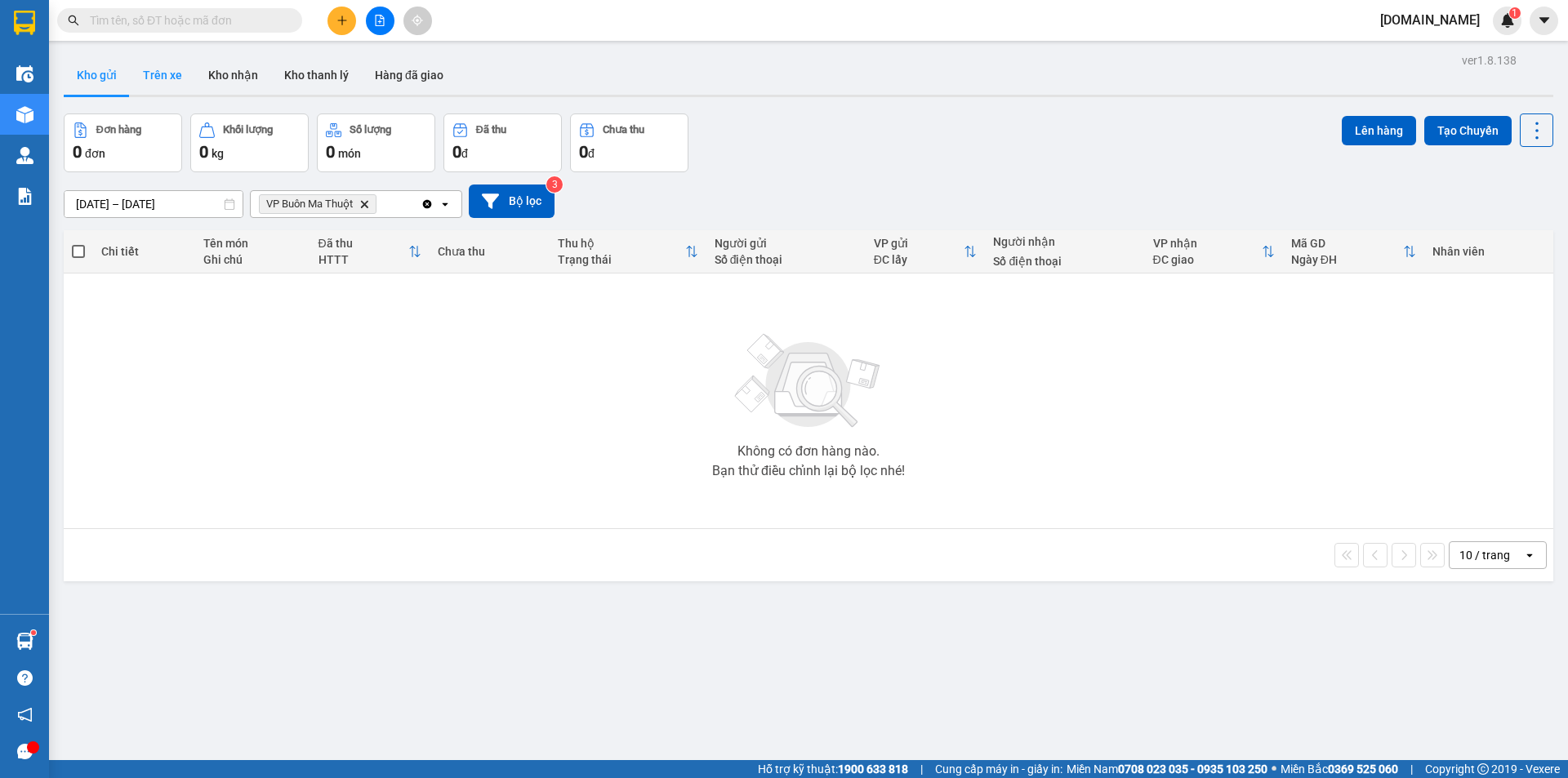
click at [148, 78] on button "Trên xe" at bounding box center [163, 74] width 65 height 39
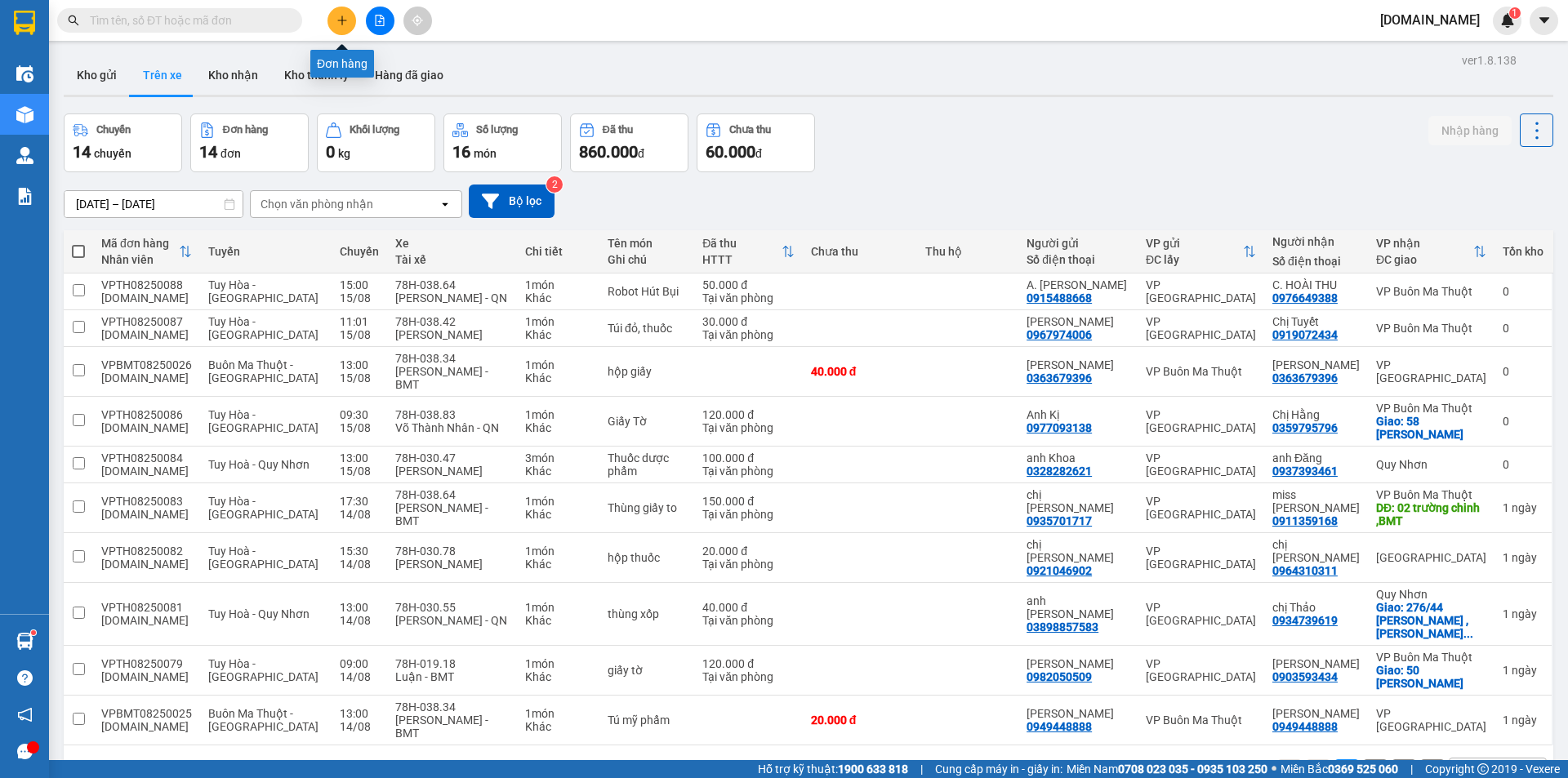
click at [337, 22] on icon "plus" at bounding box center [341, 20] width 11 height 11
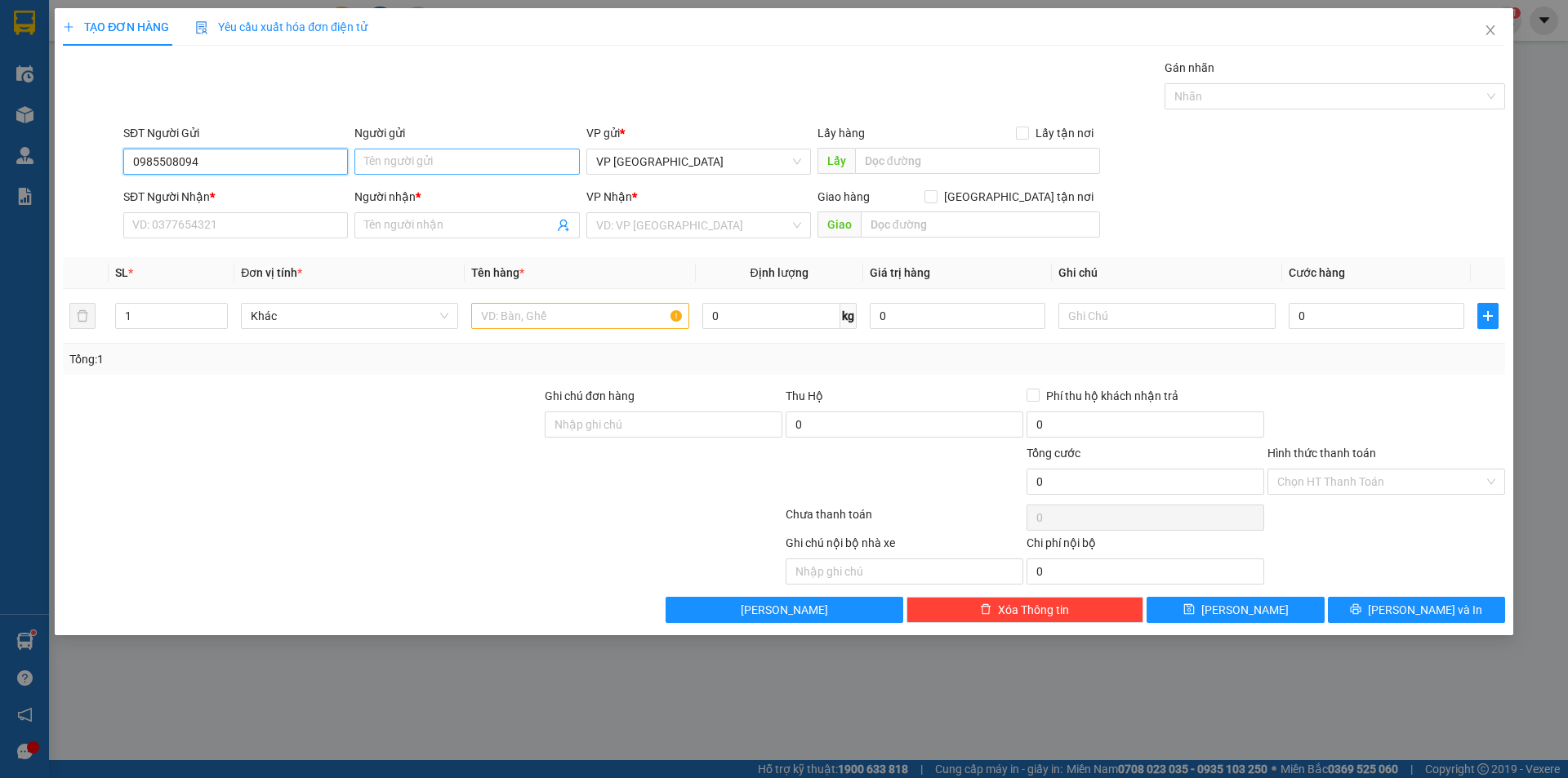
type input "0985508094"
click at [383, 158] on input "Người gửi" at bounding box center [466, 161] width 225 height 26
type input "Anh Trưởng"
click at [294, 227] on input "SĐT Người Nhận *" at bounding box center [235, 225] width 225 height 26
type input "0968100308"
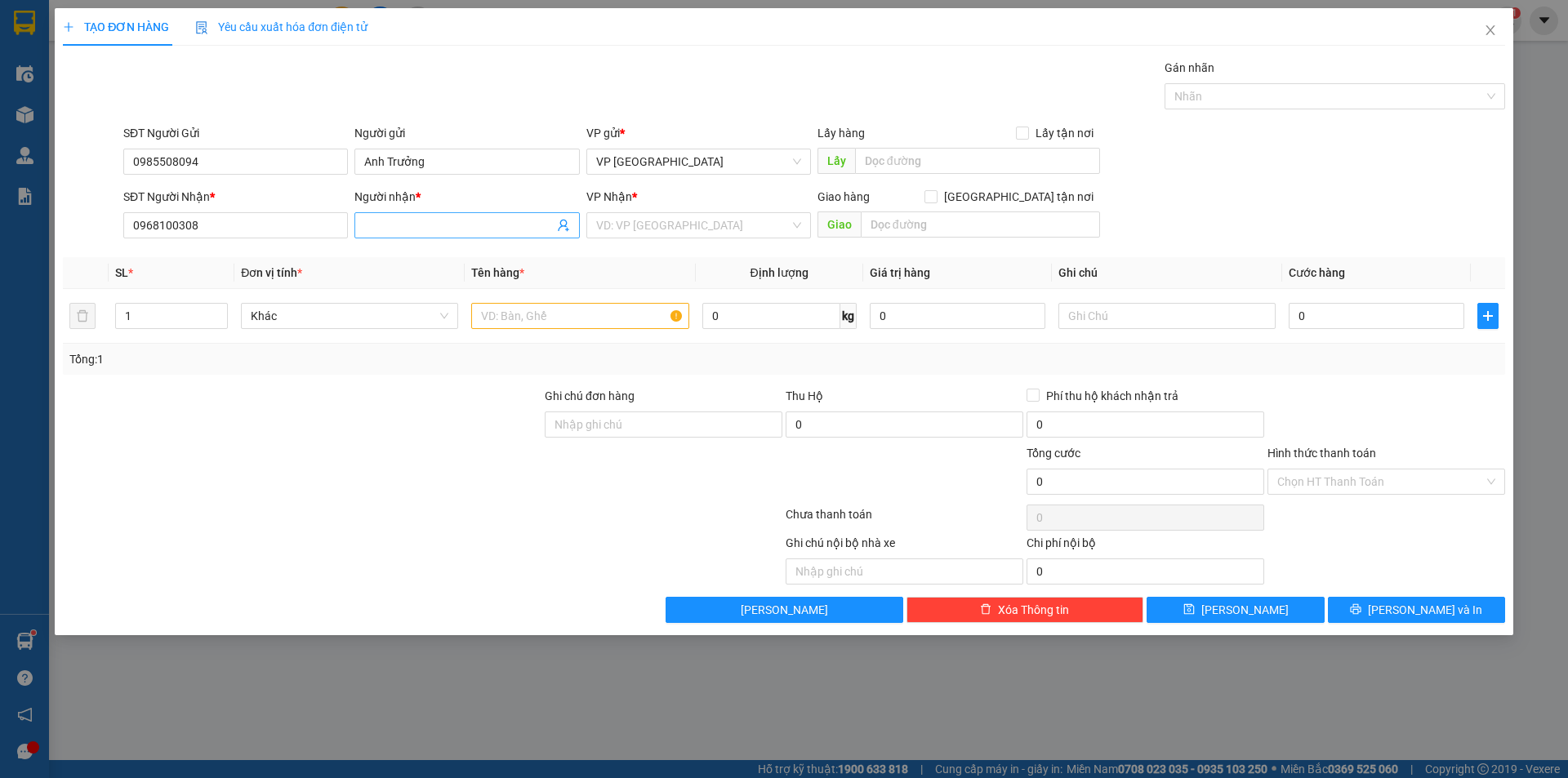
click at [421, 226] on input "Người nhận *" at bounding box center [458, 225] width 189 height 18
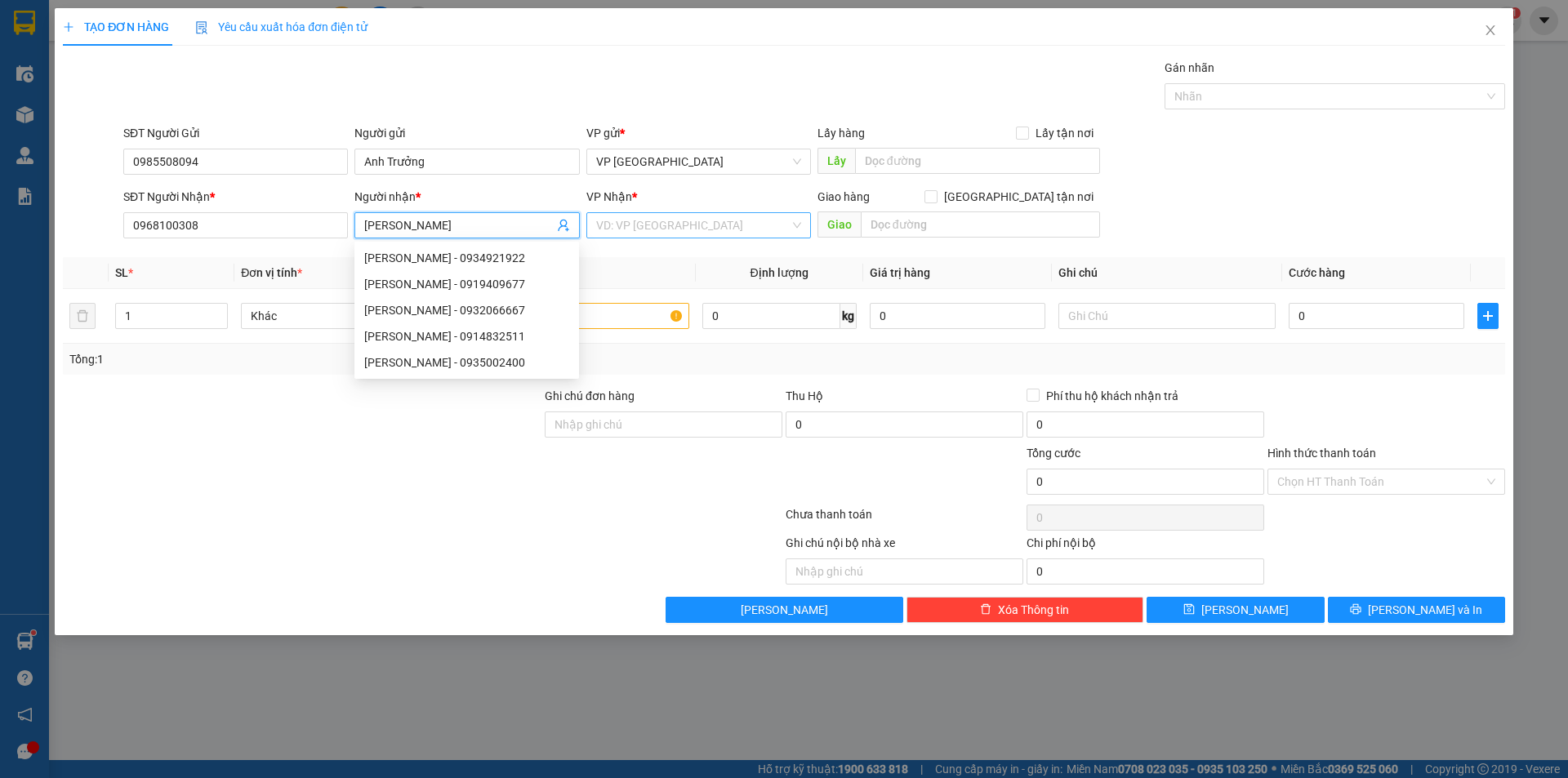
type input "[PERSON_NAME]"
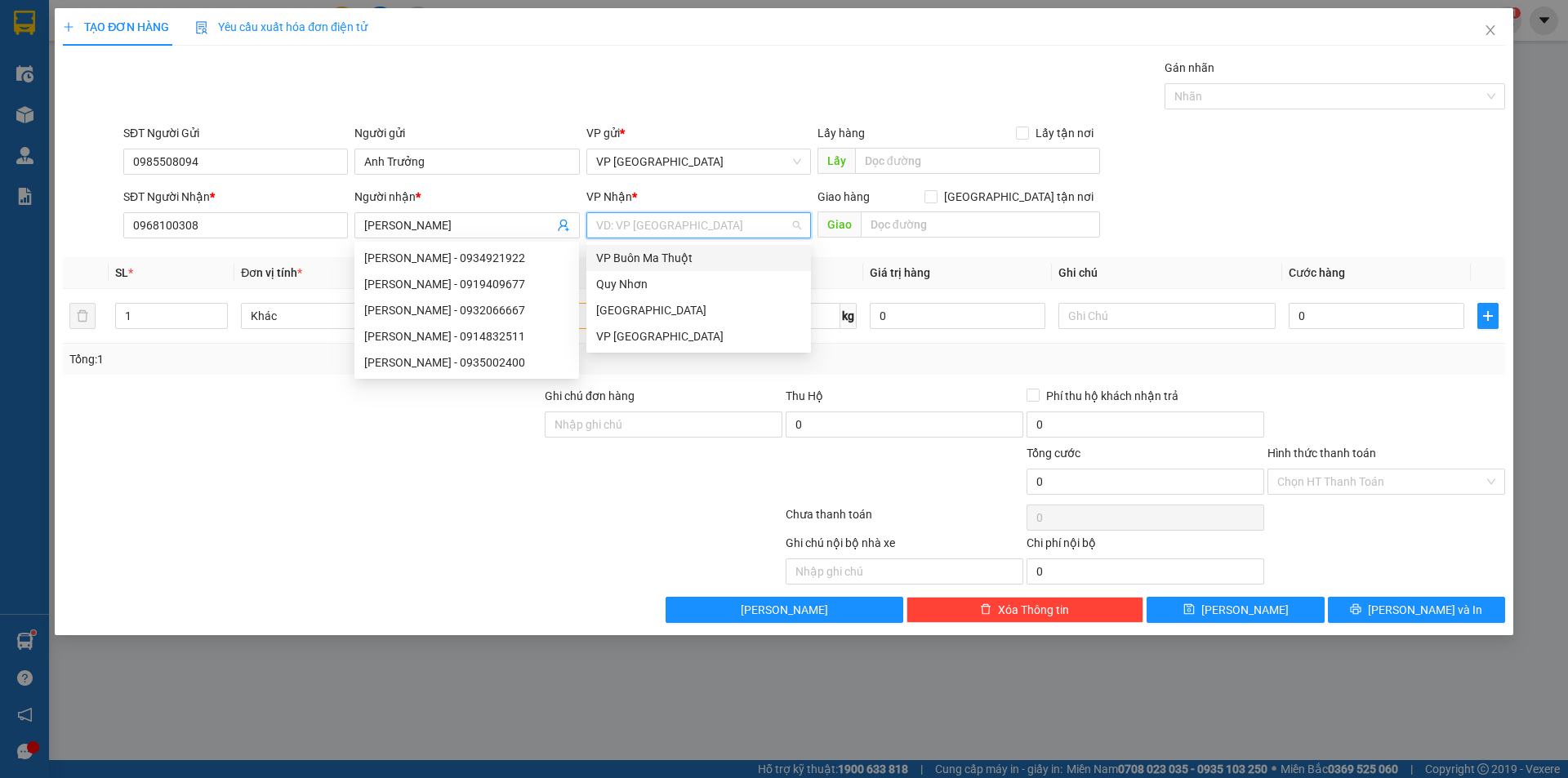
click at [619, 219] on input "search" at bounding box center [693, 225] width 194 height 24
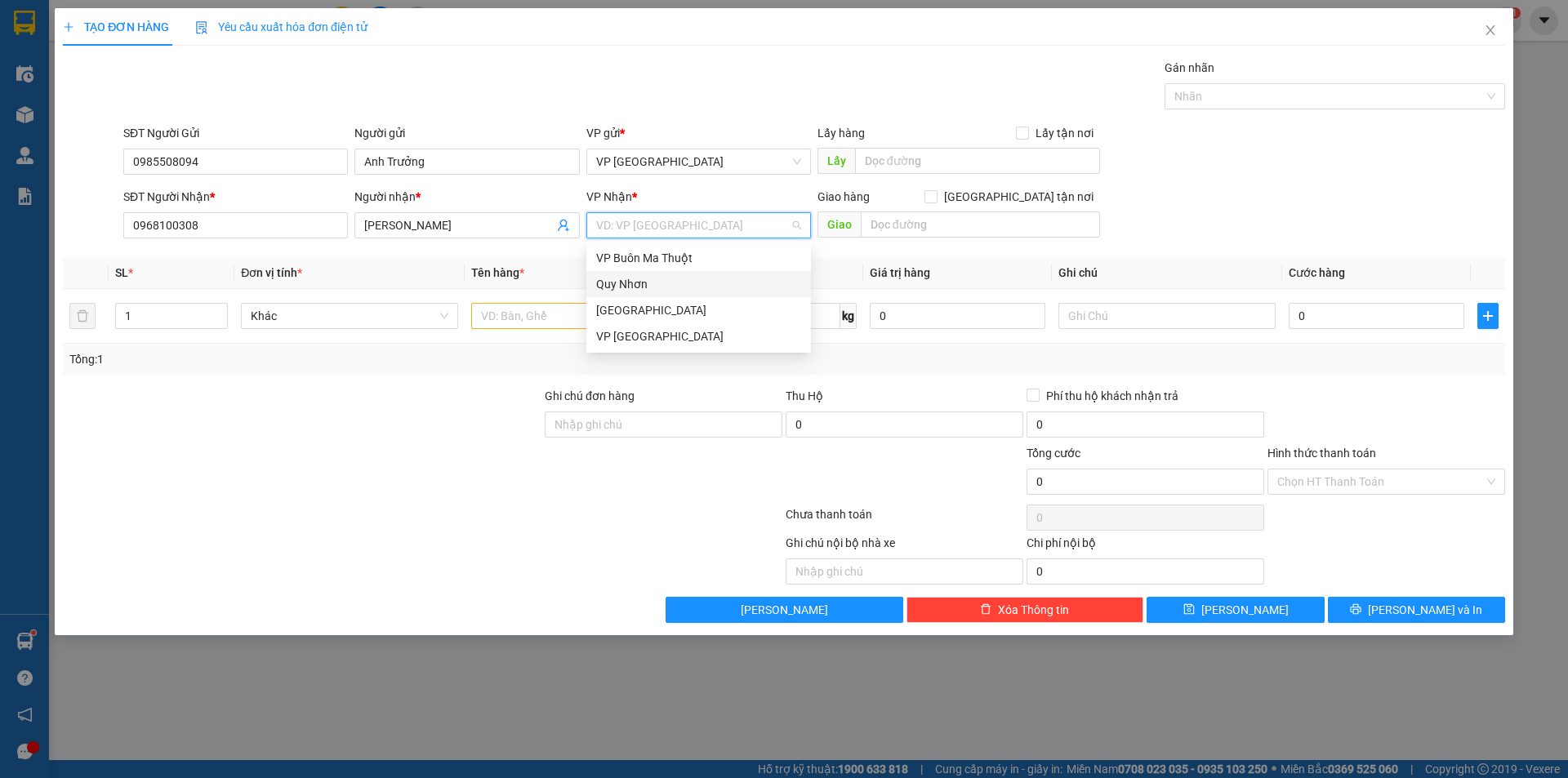
click at [660, 273] on div "Quy Nhơn" at bounding box center [698, 284] width 225 height 26
click at [584, 320] on input "text" at bounding box center [580, 316] width 217 height 26
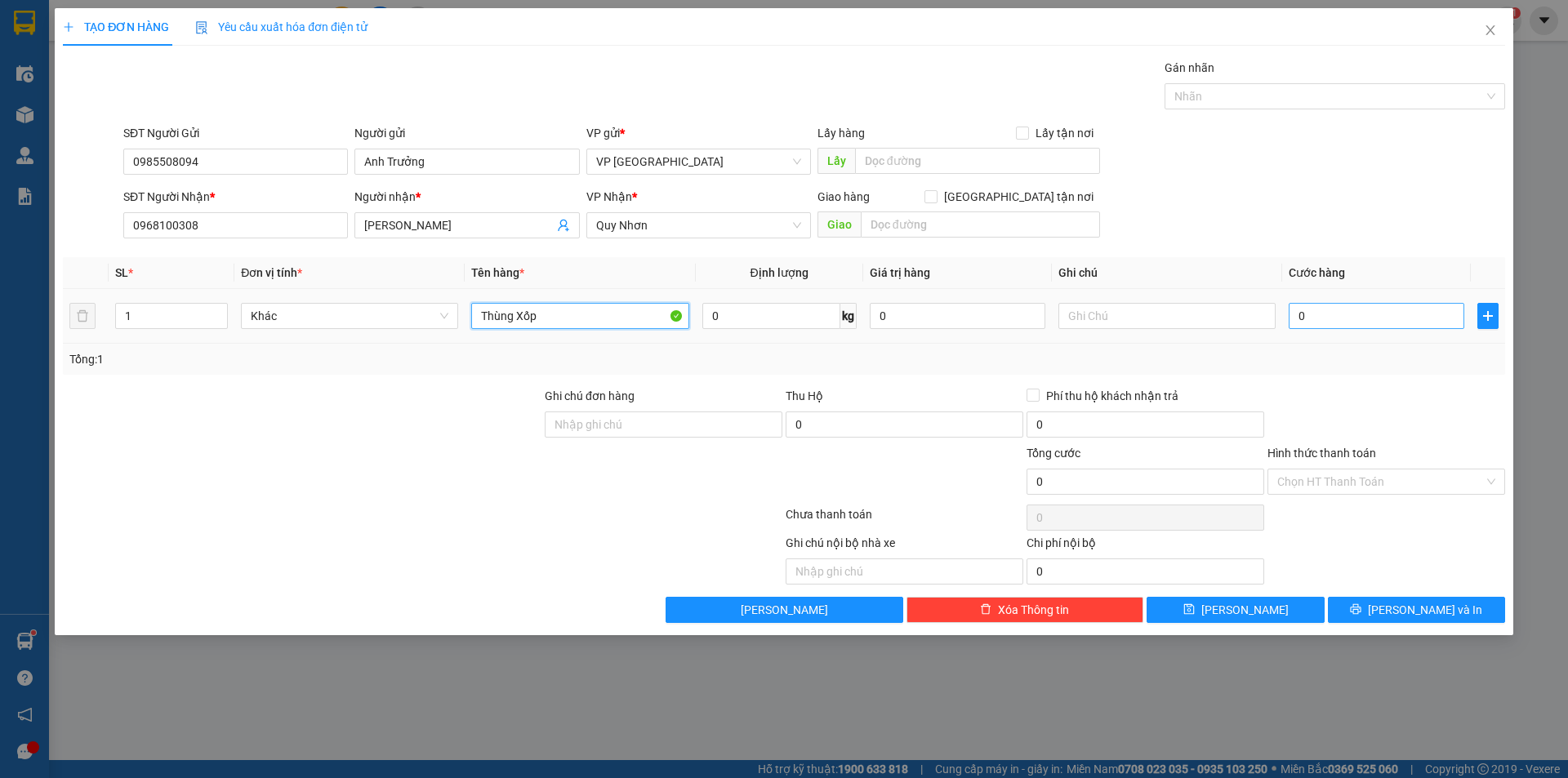
type input "Thùng Xốp"
click at [1416, 324] on input "0" at bounding box center [1377, 316] width 176 height 26
type input "7"
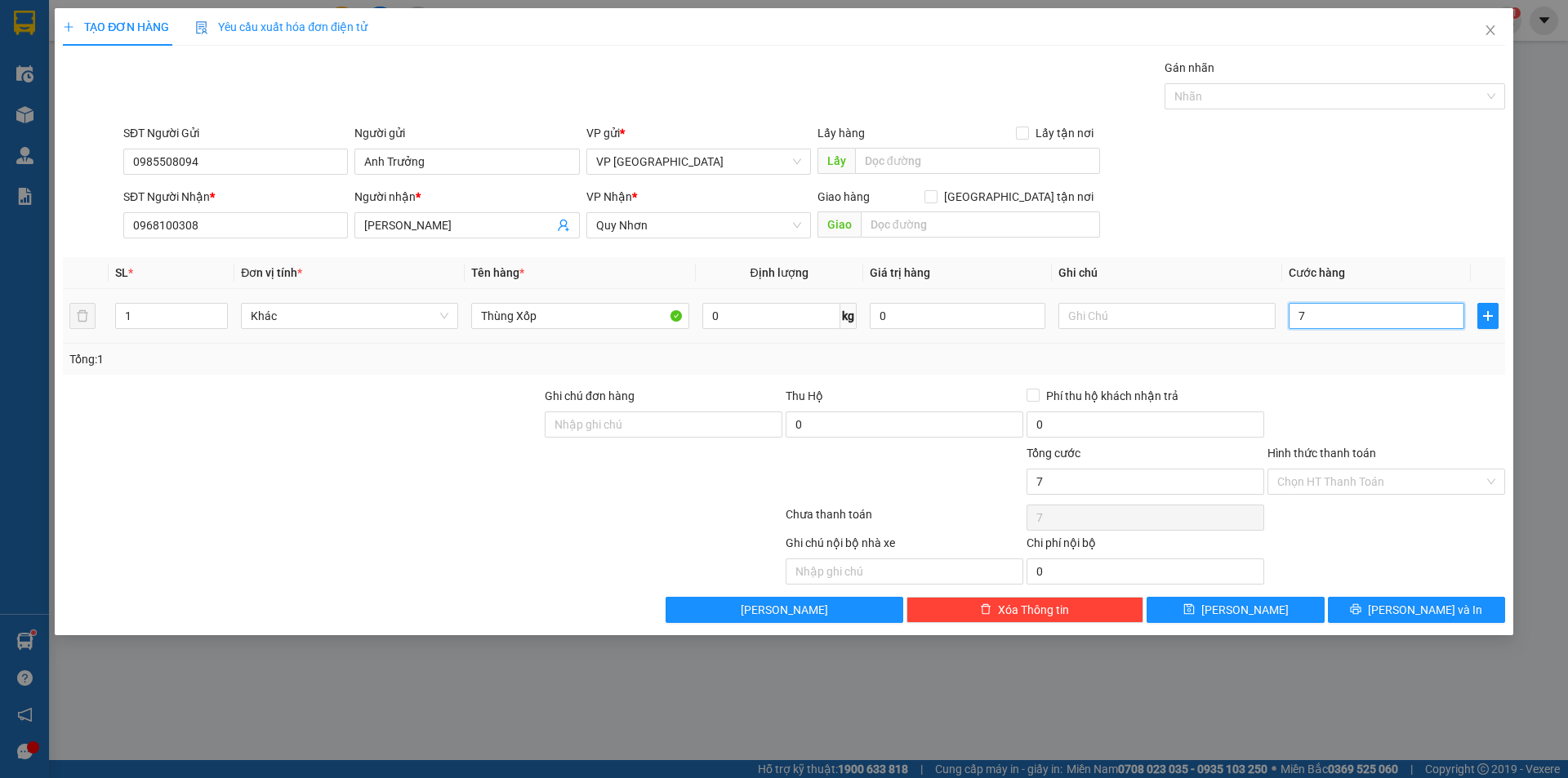
type input "70"
type input "700"
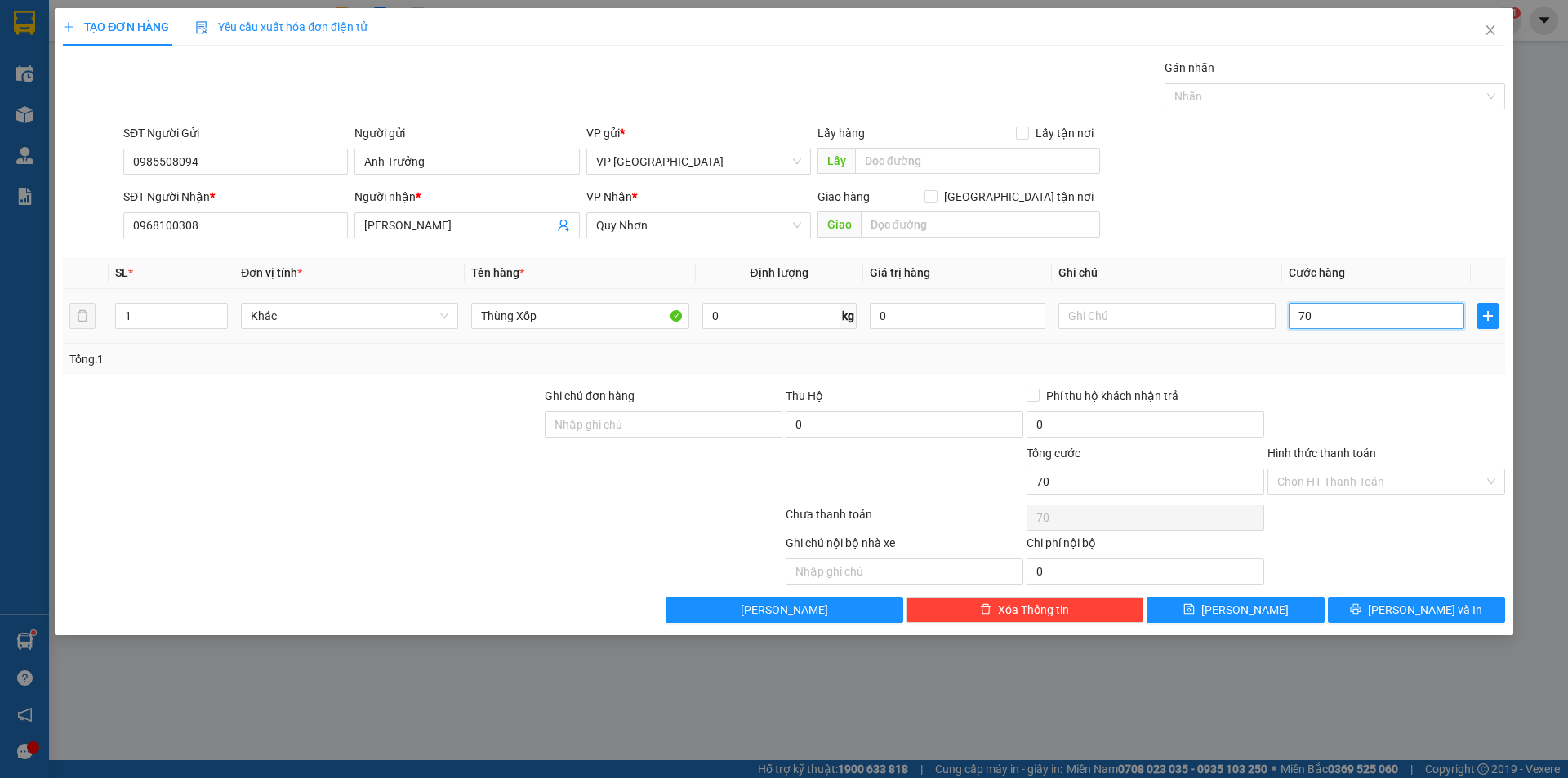
type input "700"
type input "7.000"
type input "70.000"
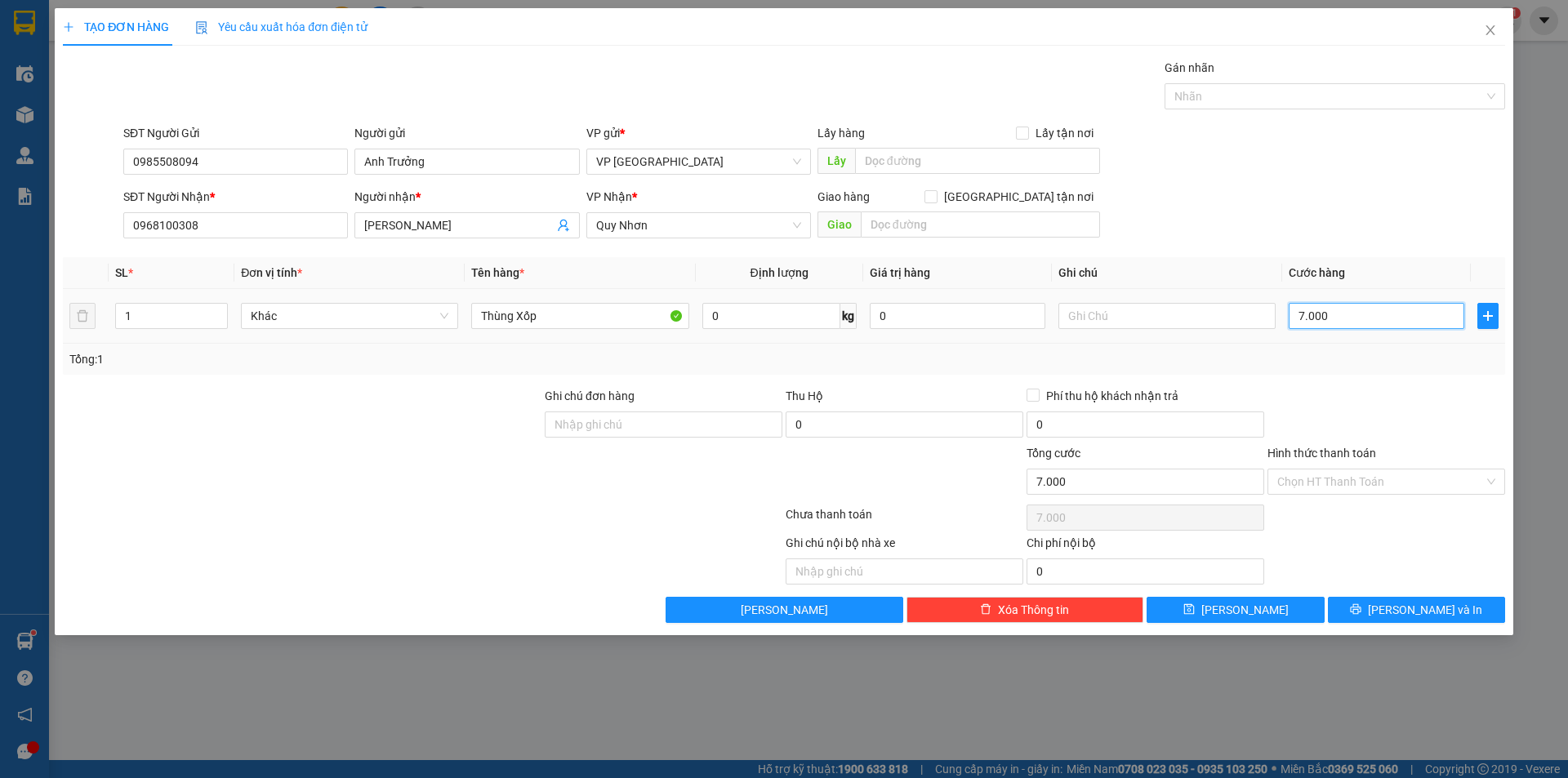
type input "70.000"
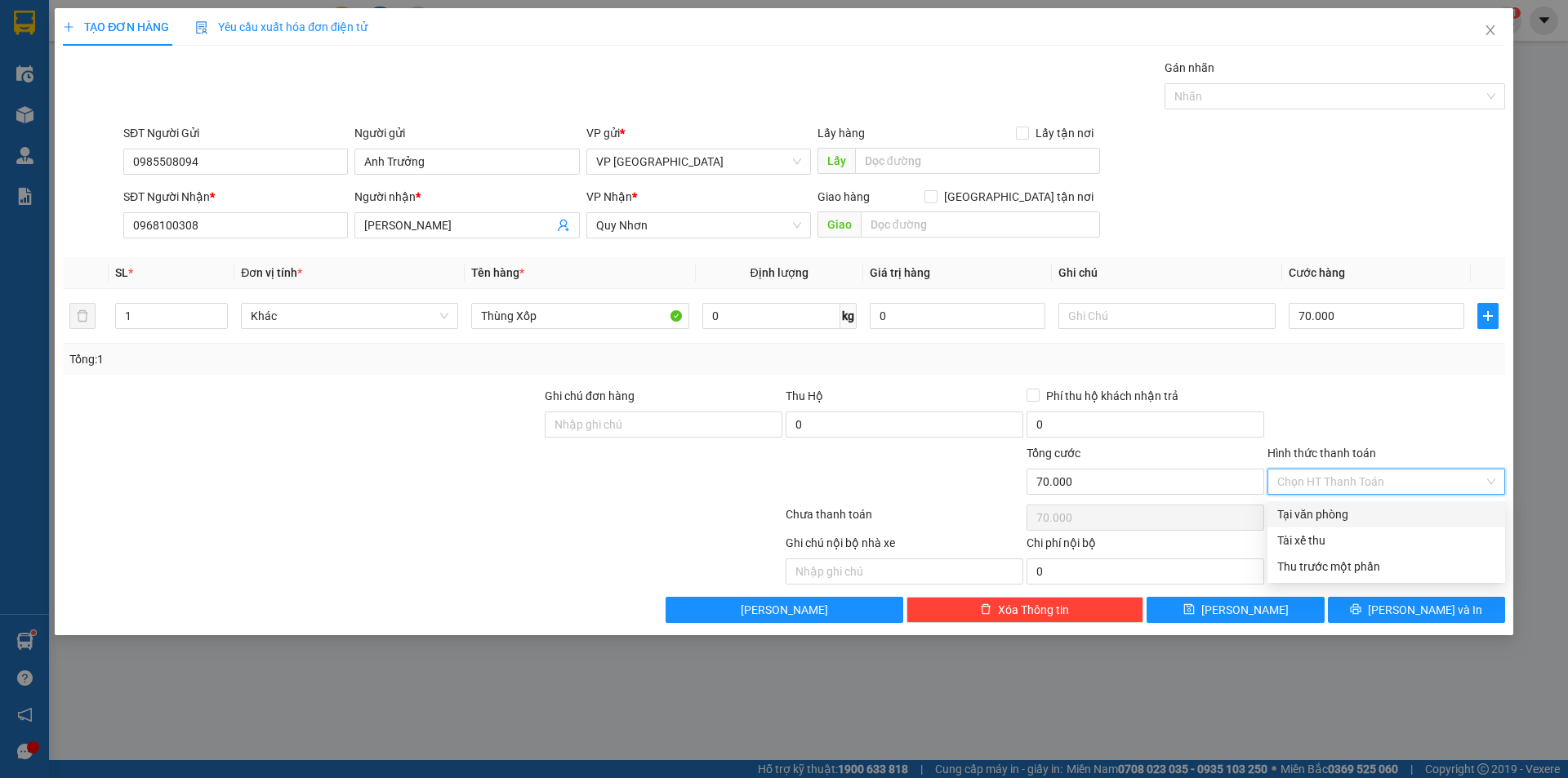
click at [1424, 482] on input "Hình thức thanh toán" at bounding box center [1380, 482] width 207 height 24
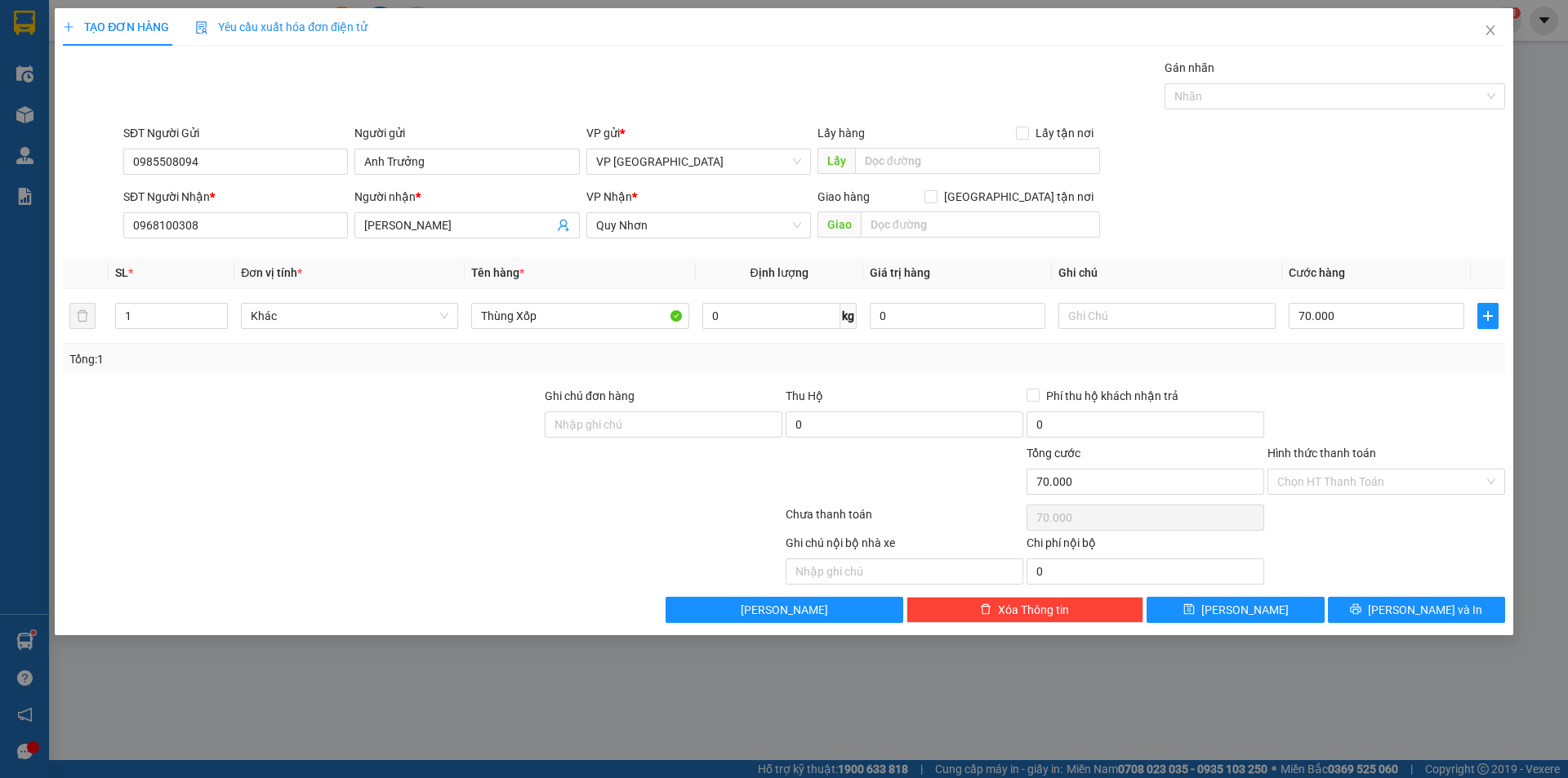
click at [1382, 410] on div at bounding box center [1386, 415] width 241 height 57
click at [1404, 606] on span "[PERSON_NAME] và In" at bounding box center [1424, 610] width 115 height 18
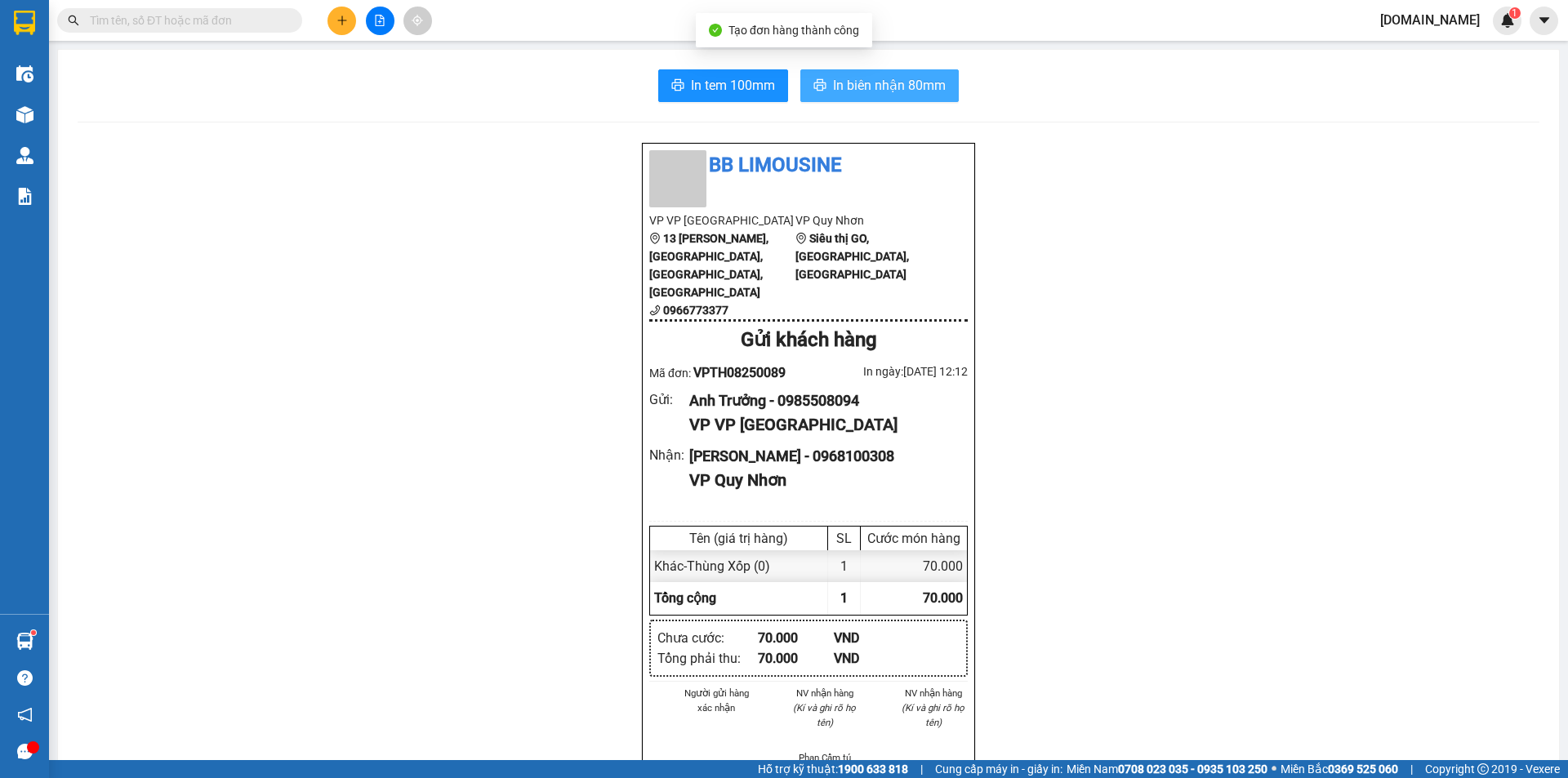
click at [842, 70] on button "In biên nhận 80mm" at bounding box center [880, 86] width 159 height 33
